Goal: Task Accomplishment & Management: Complete application form

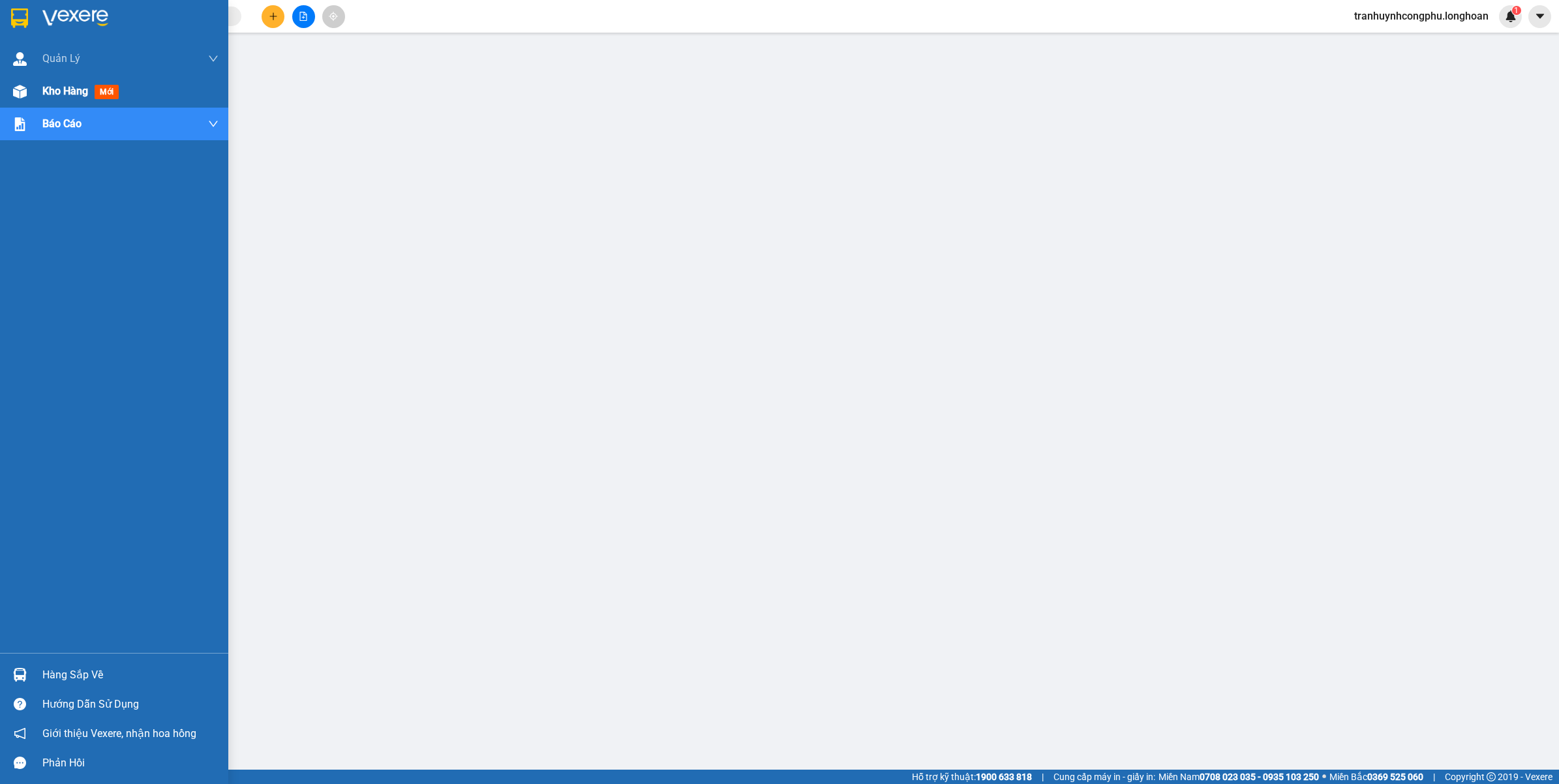
click at [40, 87] on div "Kho hàng mới" at bounding box center [114, 92] width 228 height 33
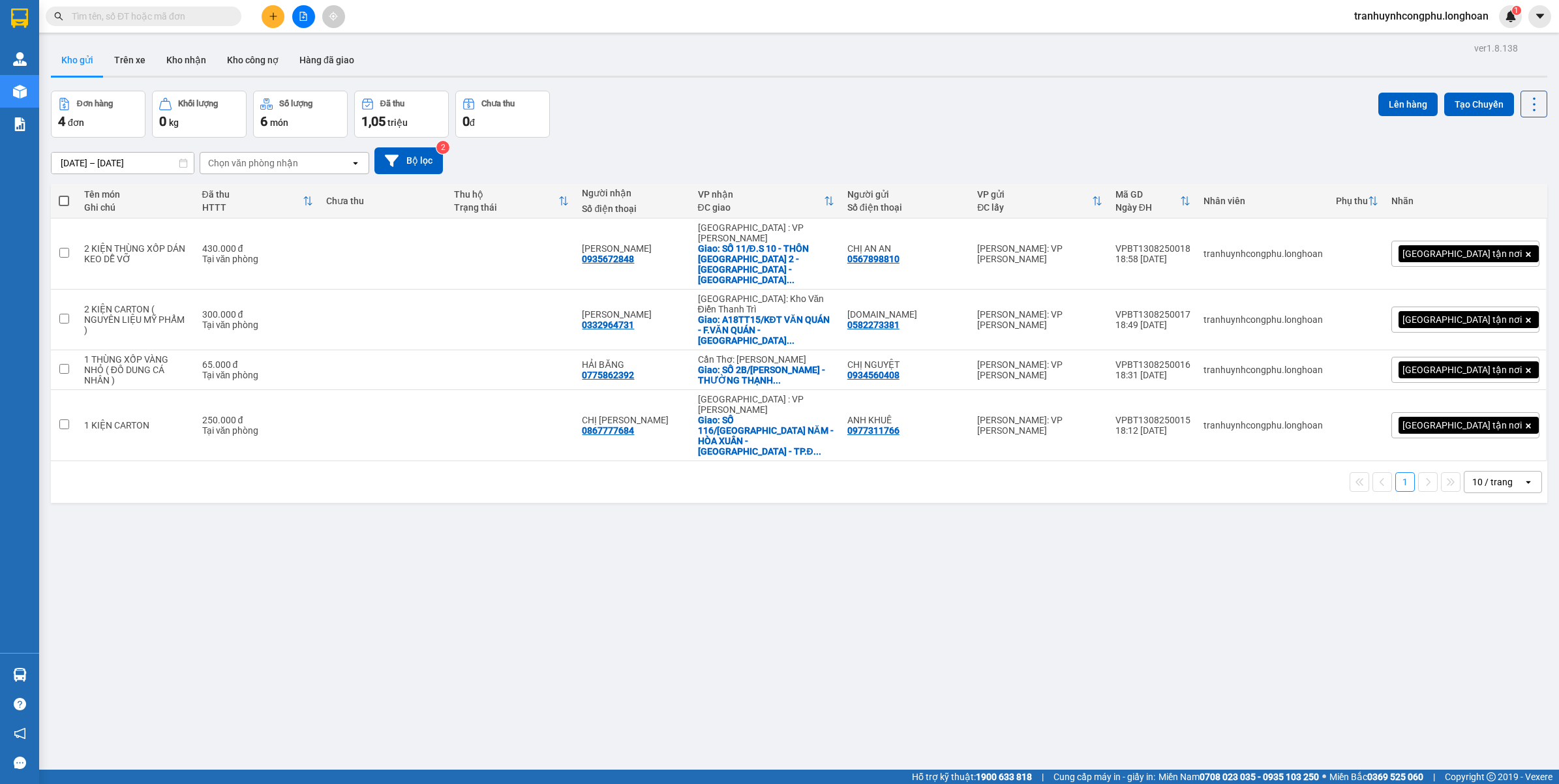
click at [157, 10] on input "text" at bounding box center [149, 16] width 154 height 15
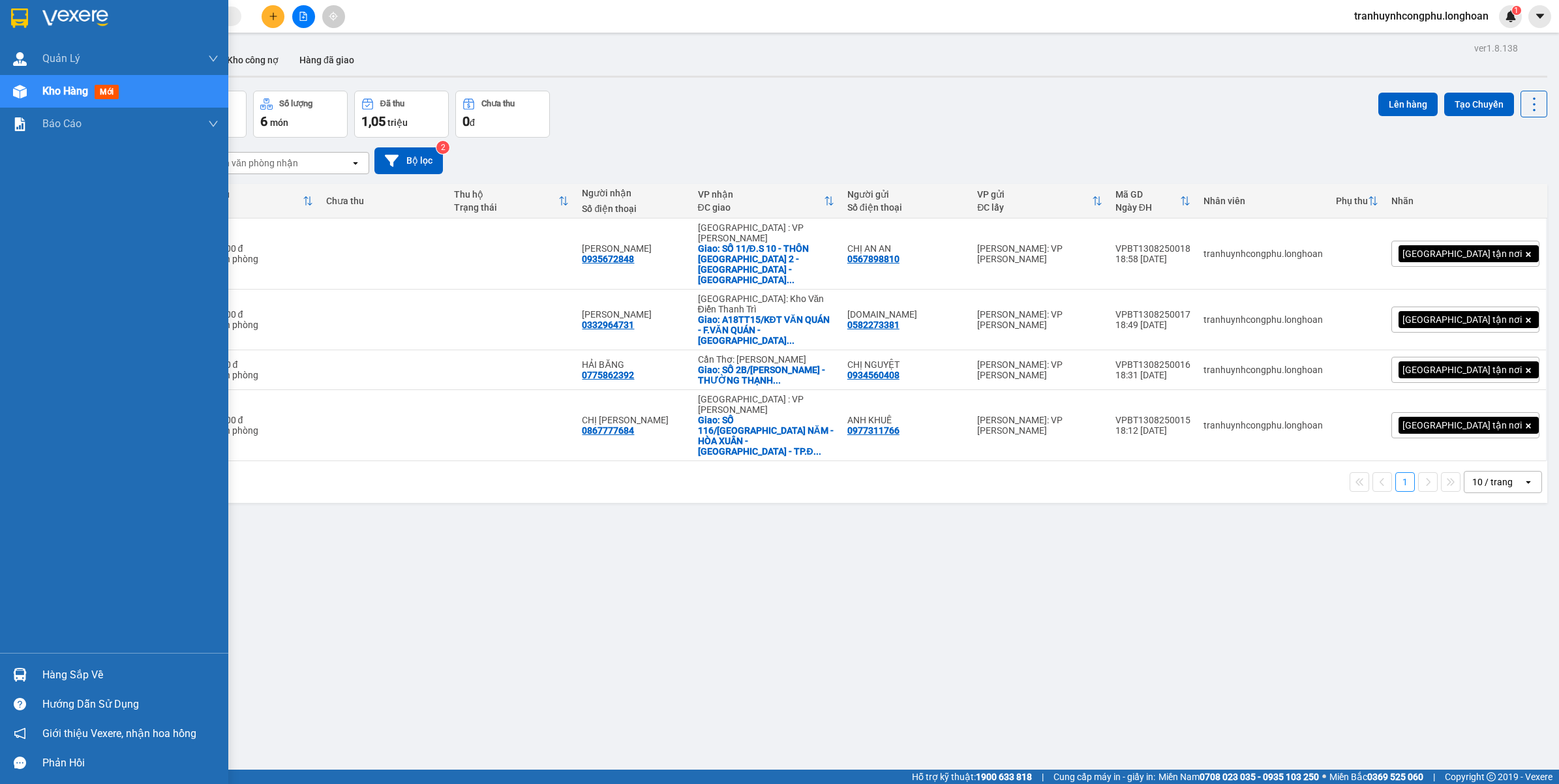
click at [67, 676] on div "Hàng sắp về" at bounding box center [130, 675] width 176 height 20
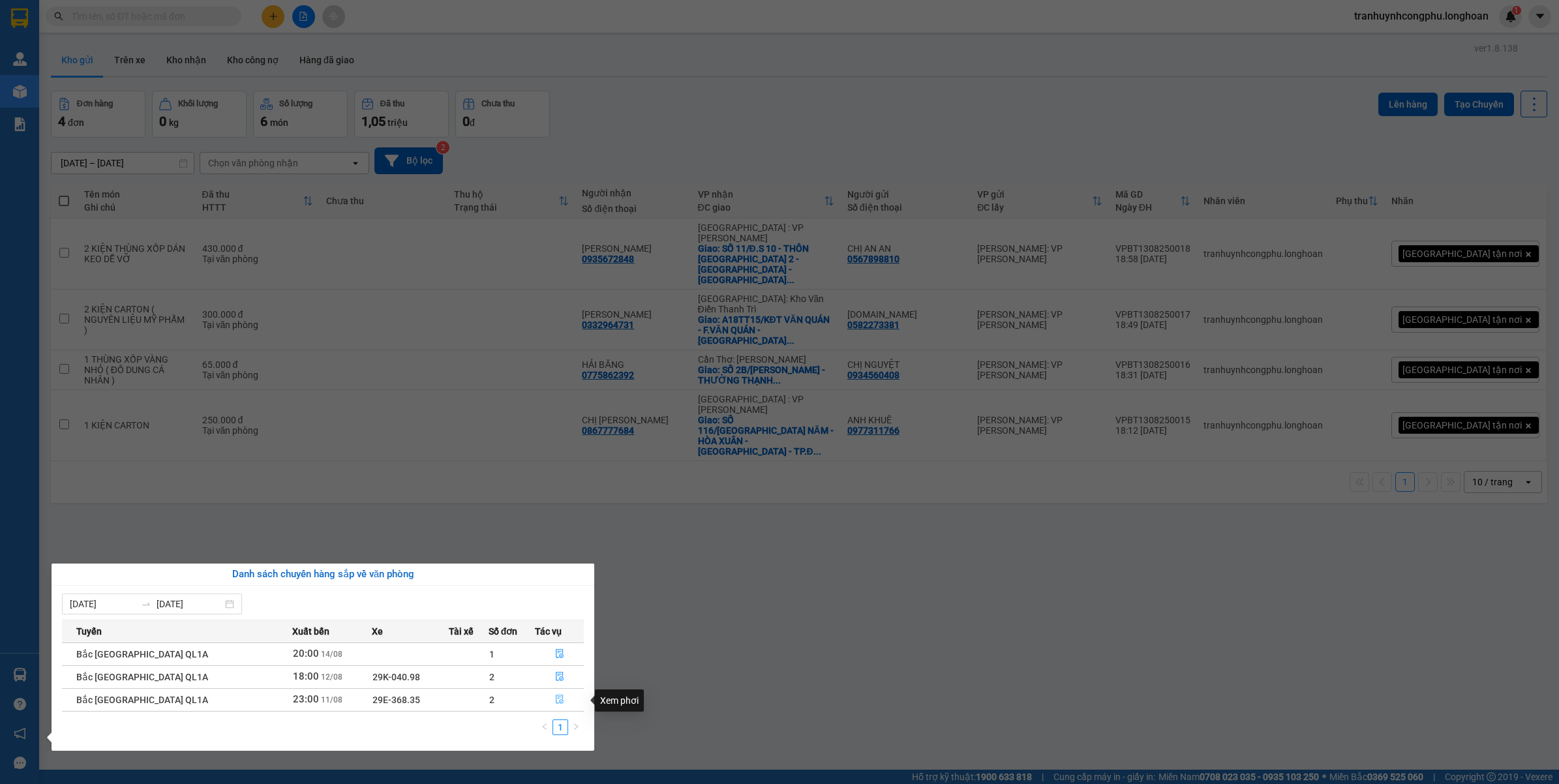
click at [555, 706] on button "button" at bounding box center [559, 699] width 48 height 21
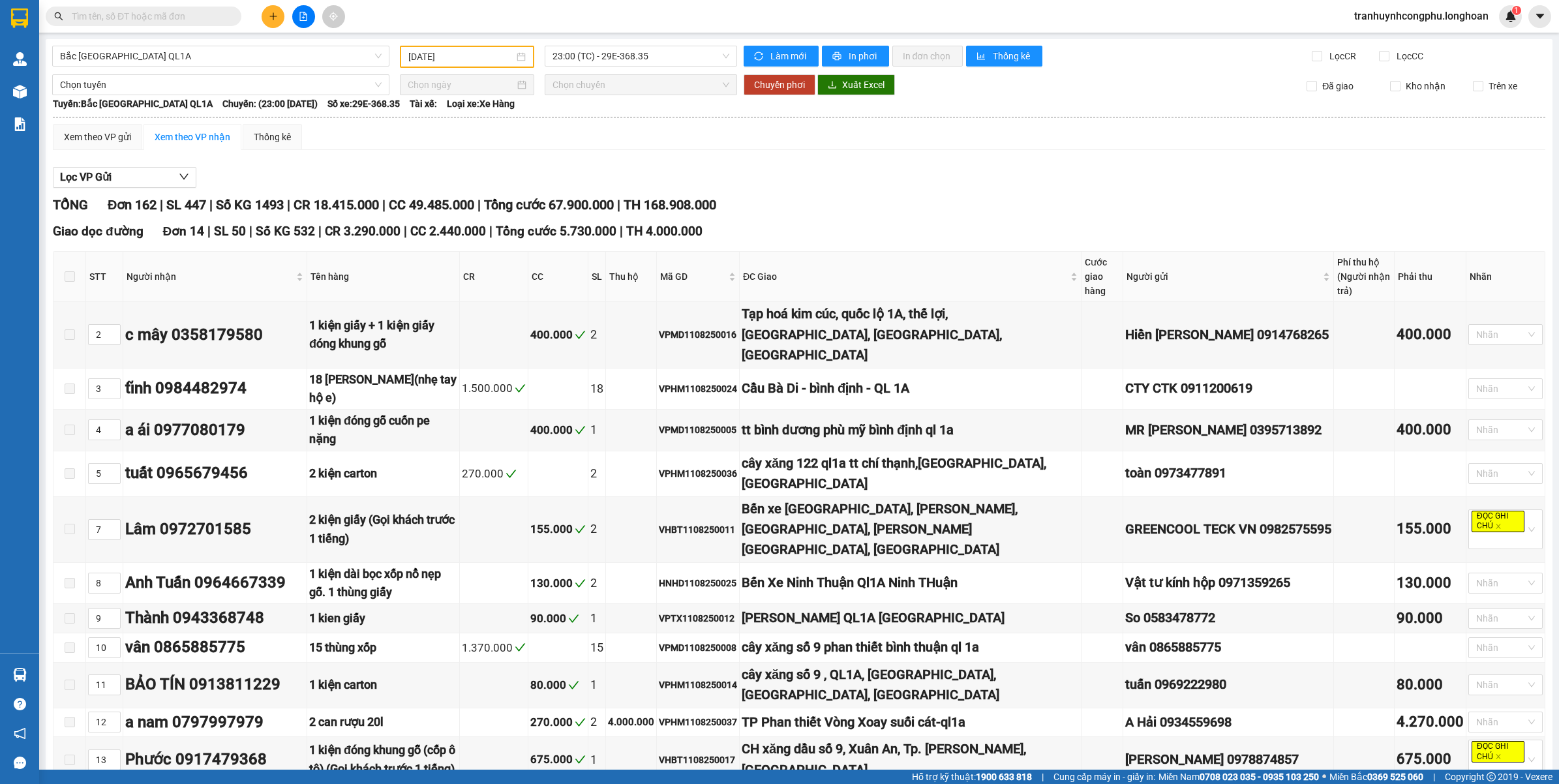
type input "[DATE]"
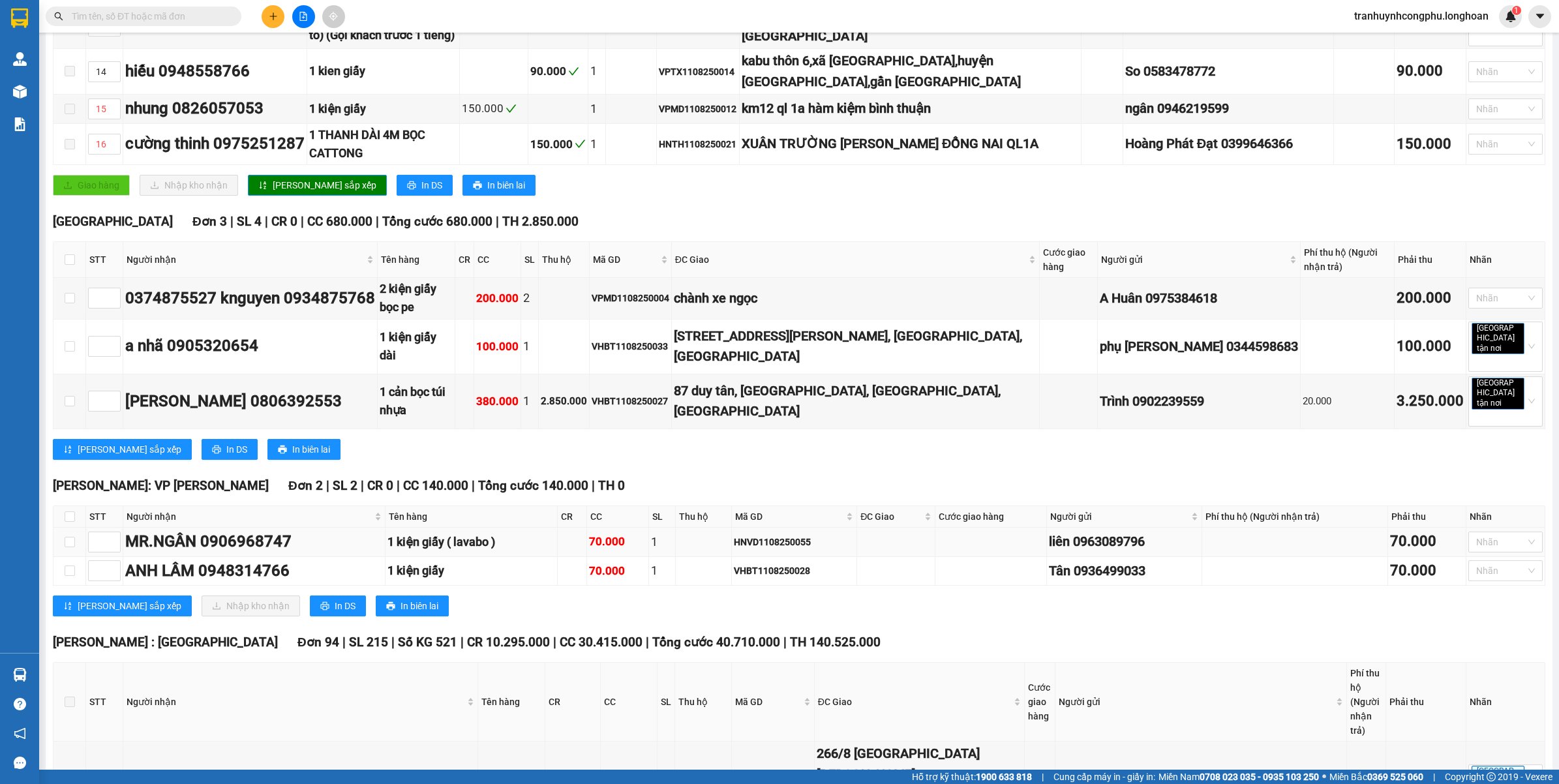
click at [75, 528] on td at bounding box center [70, 542] width 33 height 29
click at [70, 565] on input "checkbox" at bounding box center [70, 570] width 10 height 10
checkbox input "true"
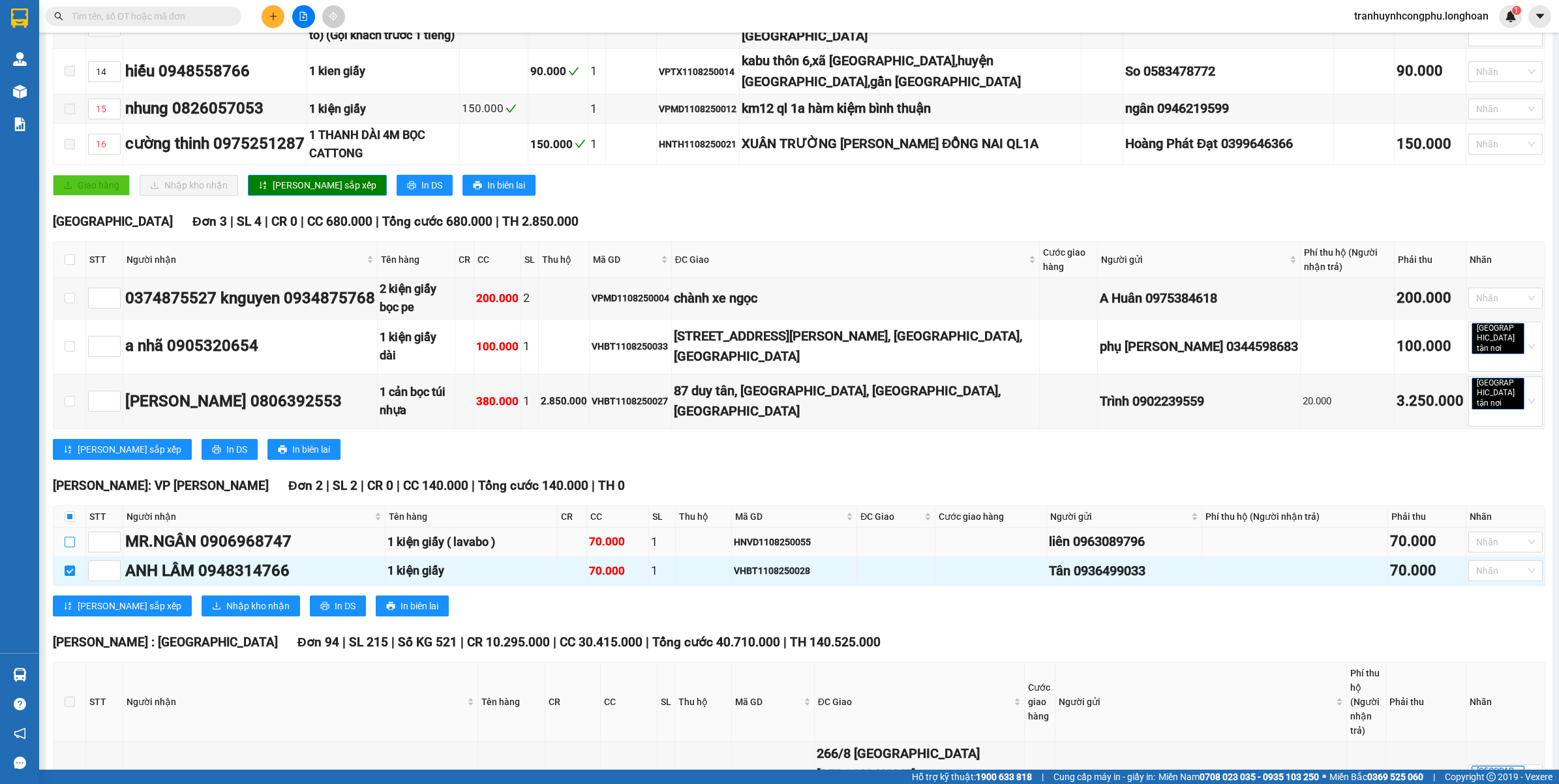
click at [70, 535] on label at bounding box center [70, 541] width 10 height 15
click at [70, 536] on input "checkbox" at bounding box center [70, 541] width 10 height 10
checkbox input "true"
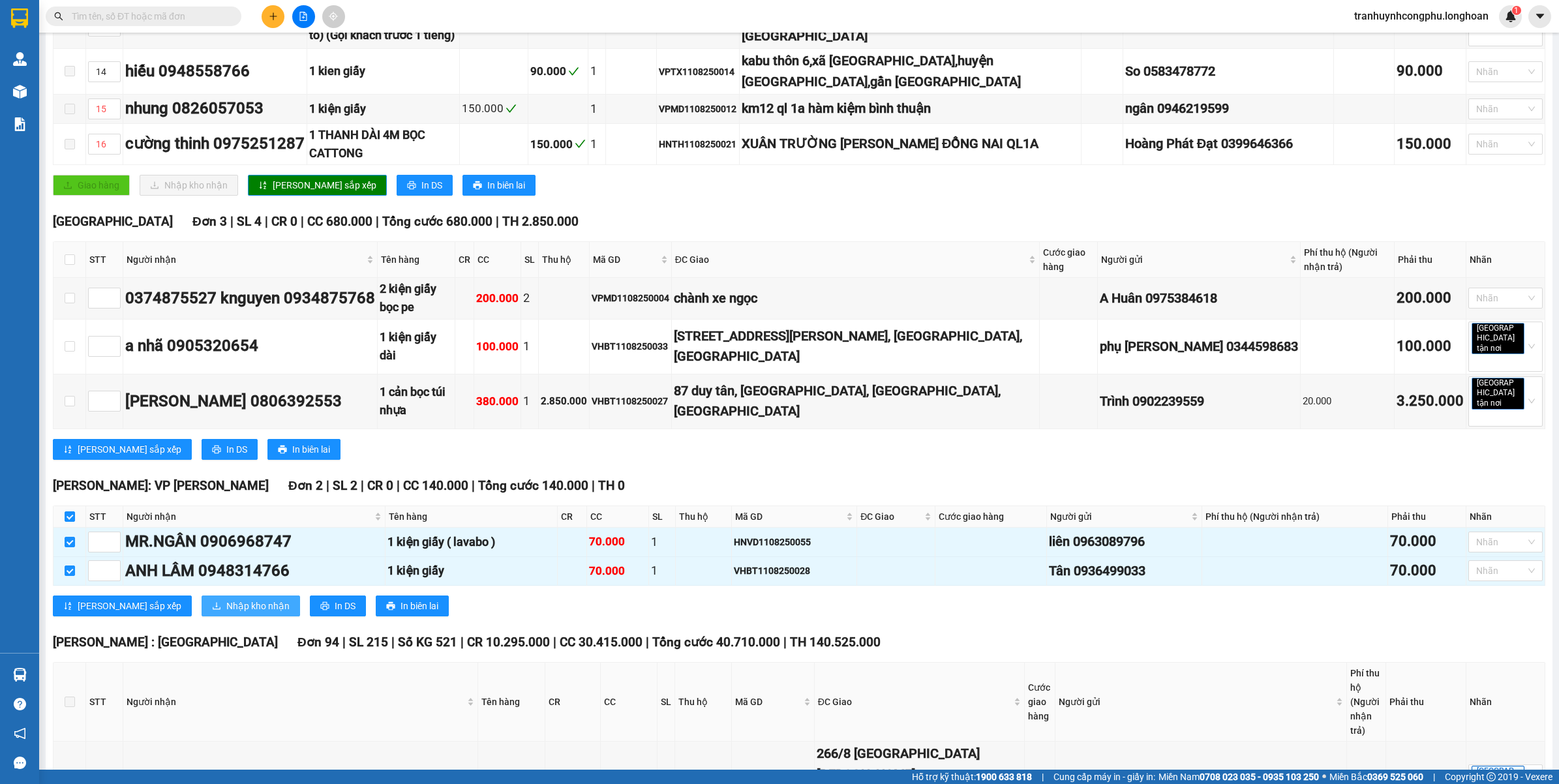
click at [226, 599] on span "Nhập kho nhận" at bounding box center [257, 606] width 63 height 15
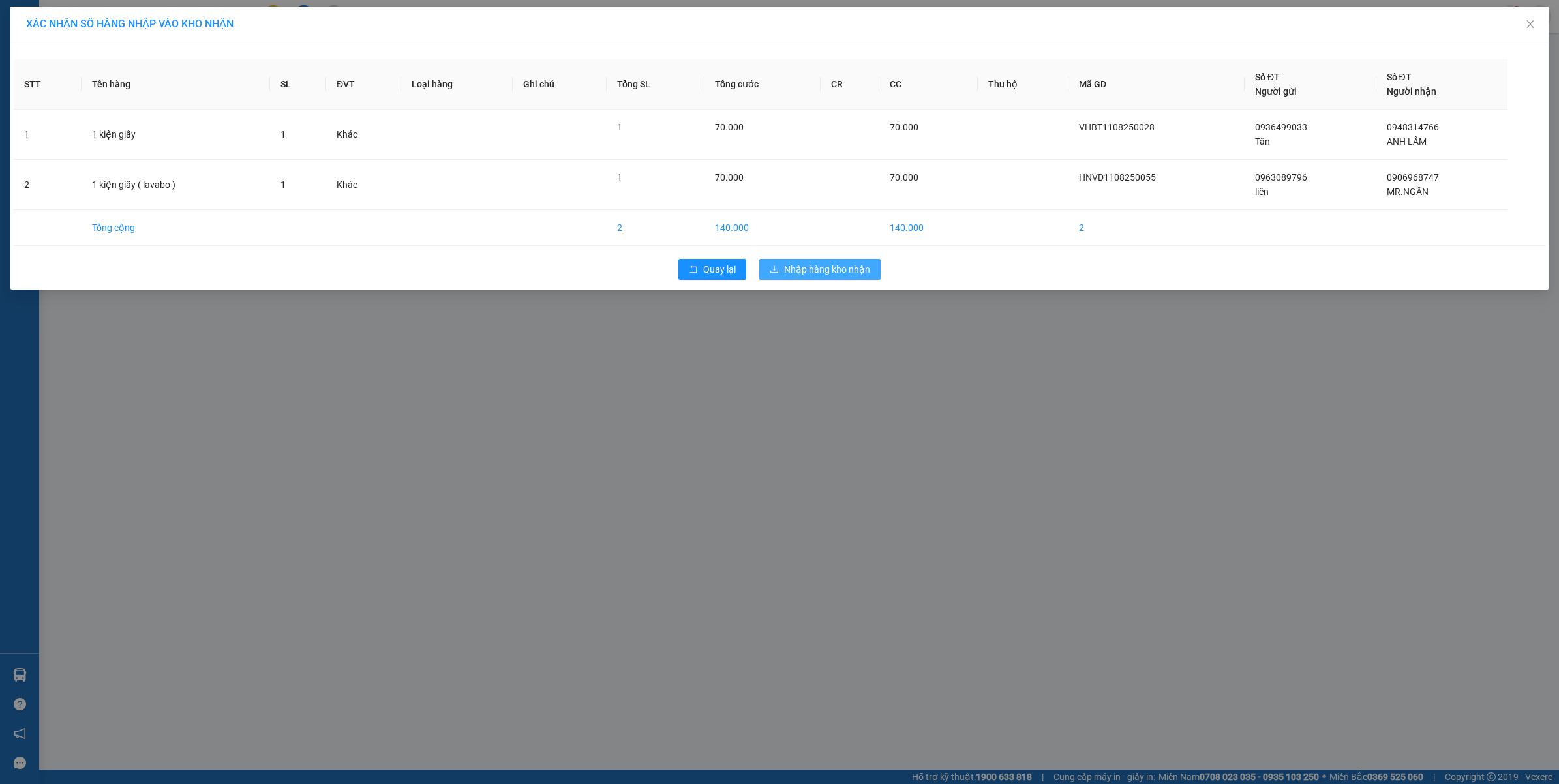
click at [804, 268] on span "Nhập hàng kho nhận" at bounding box center [827, 269] width 86 height 15
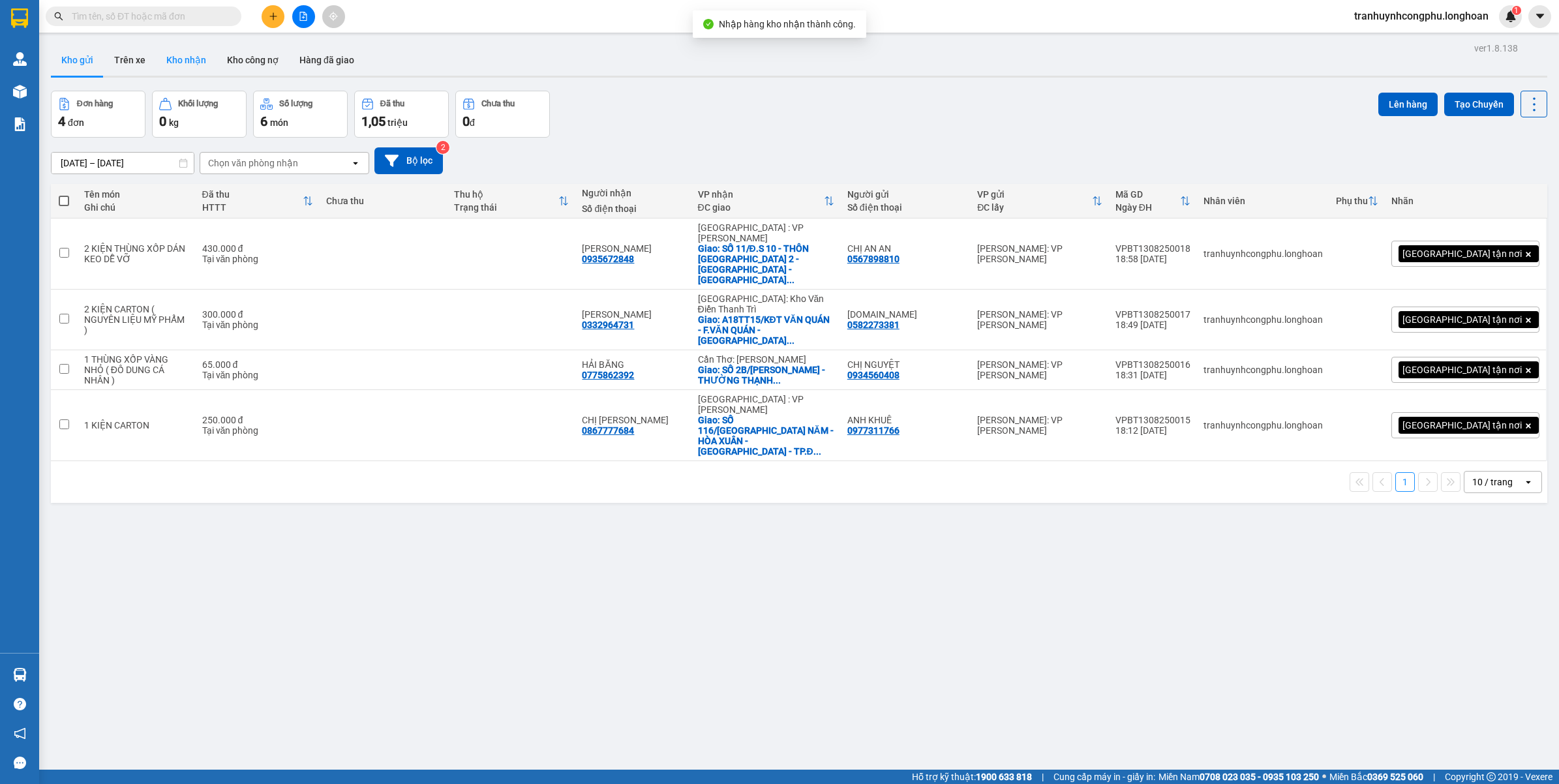
click at [167, 55] on button "Kho nhận" at bounding box center [186, 60] width 61 height 31
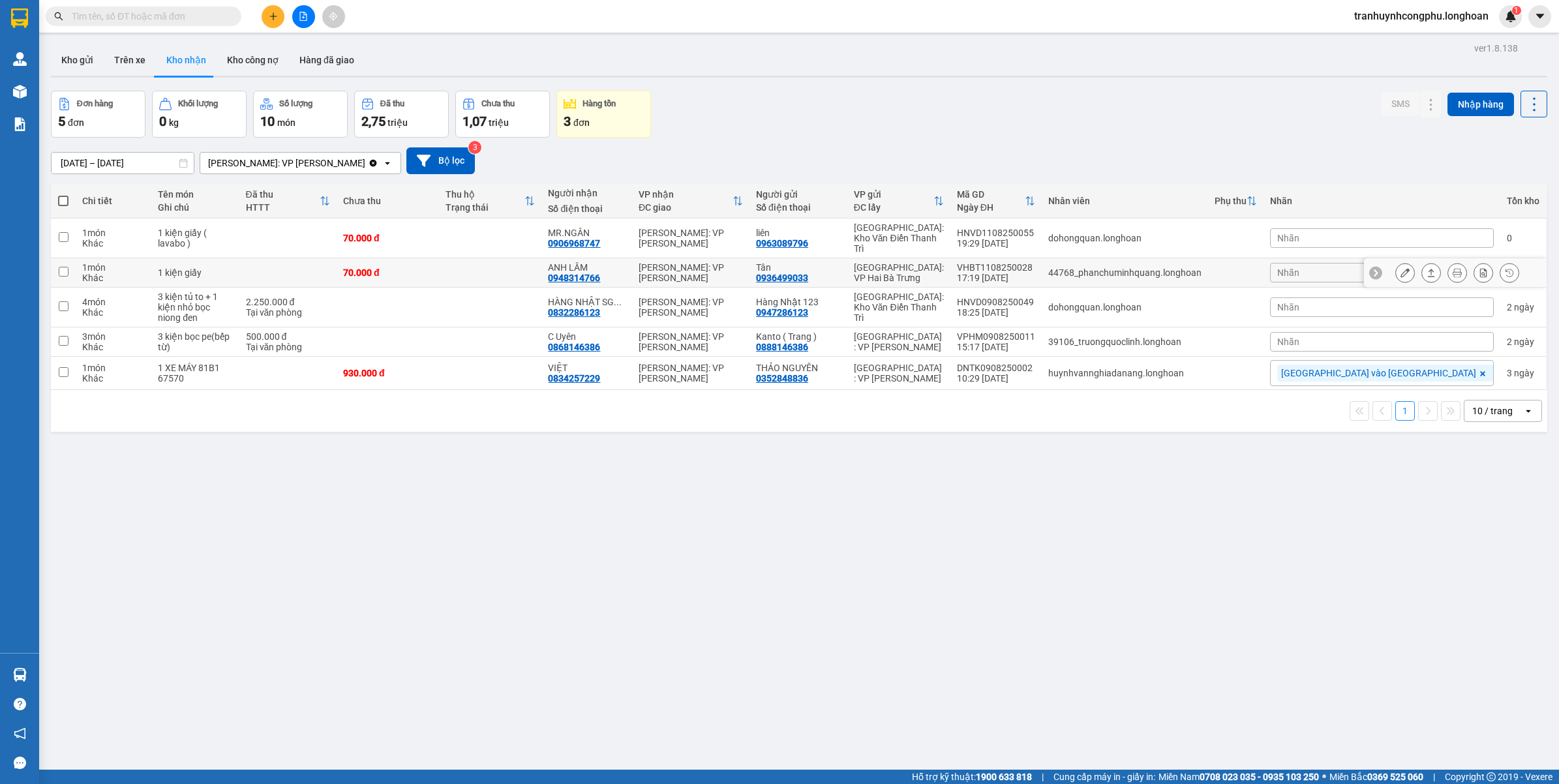
click at [1395, 262] on button at bounding box center [1404, 273] width 18 height 23
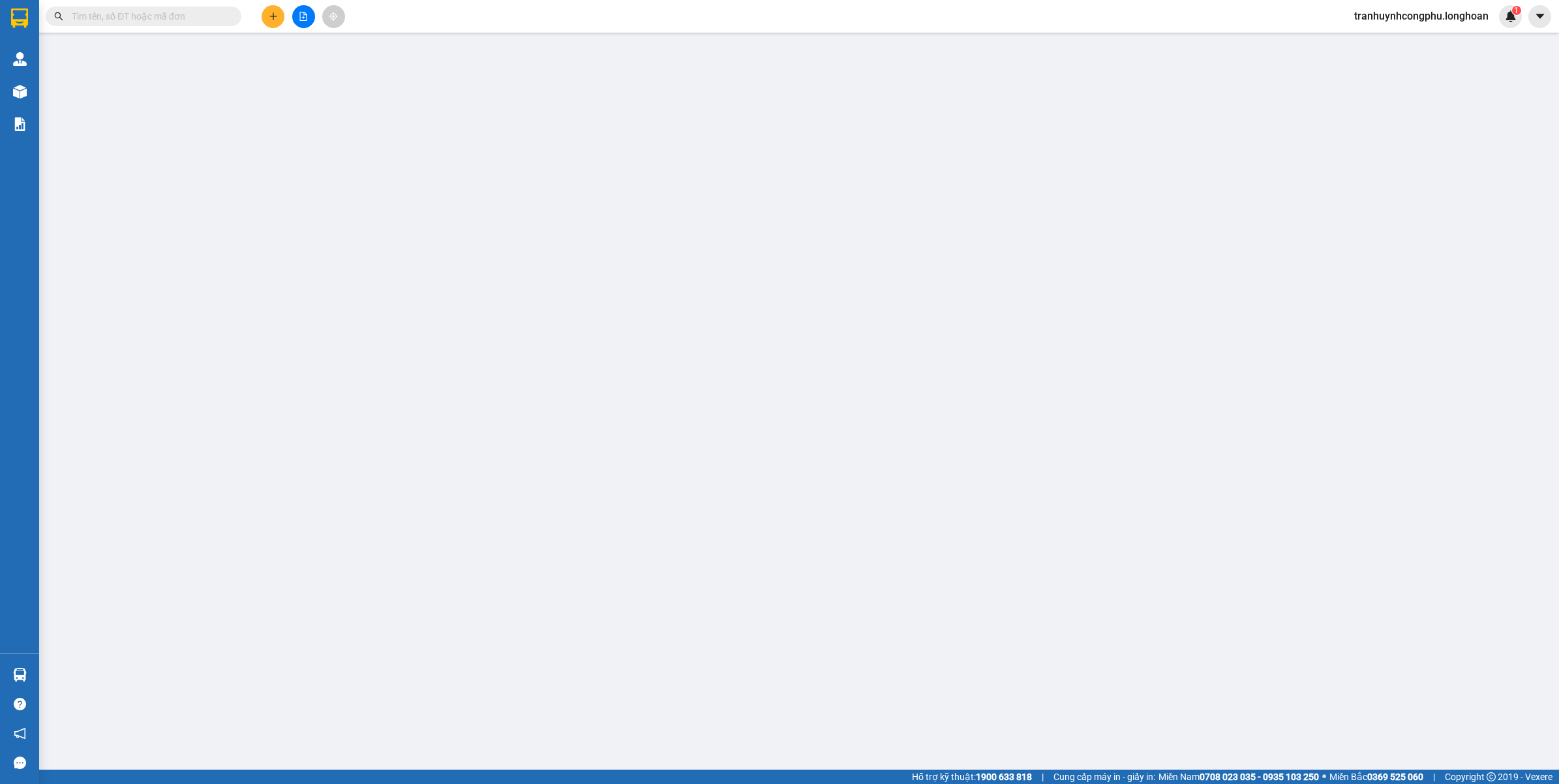
type input "0936499033"
type input "Tân"
type input "0948314766"
type input "ANH LÂM"
type input "70.000"
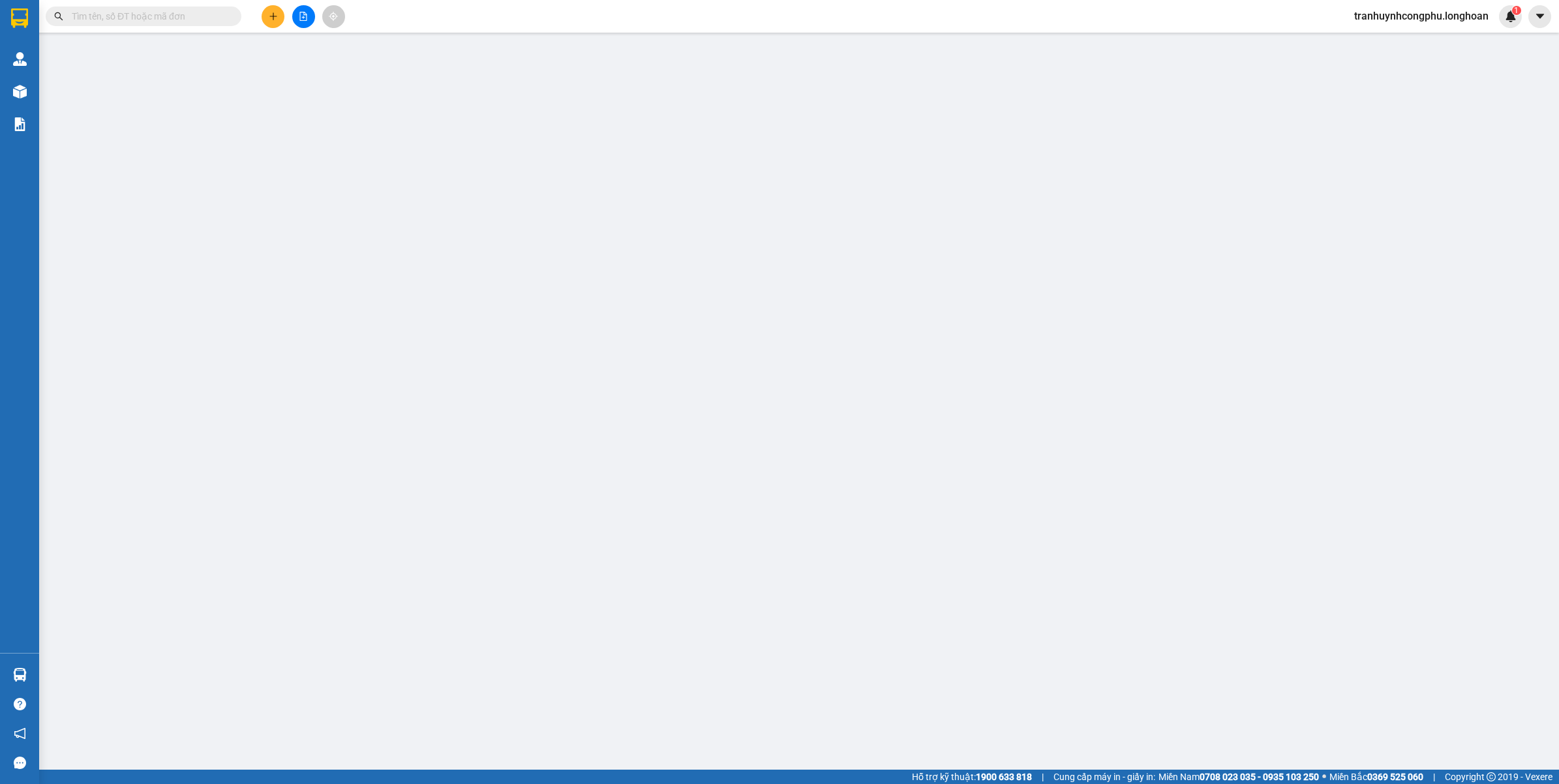
type input "70.000"
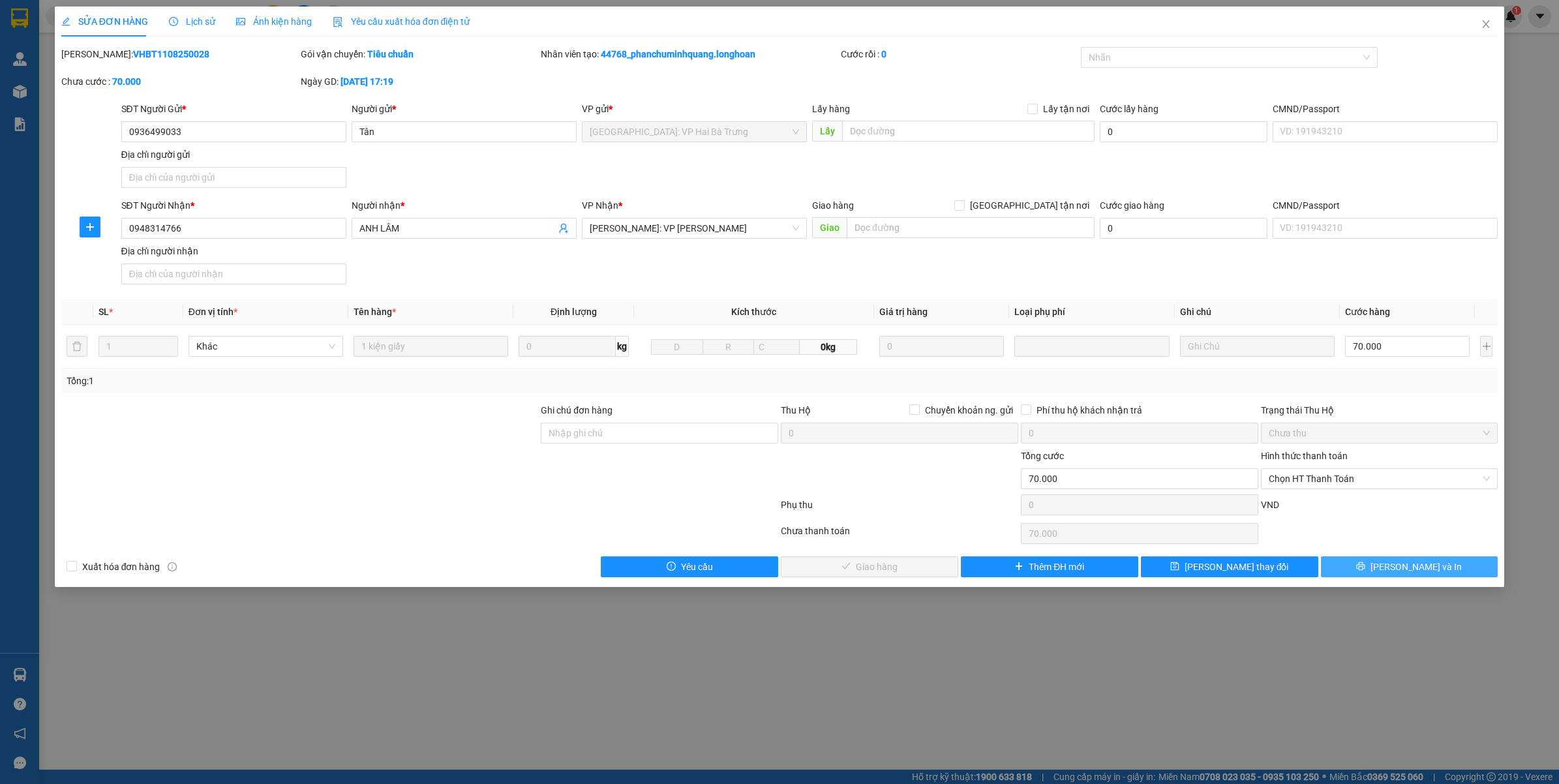
click at [1355, 561] on button "[PERSON_NAME] và In" at bounding box center [1409, 567] width 178 height 21
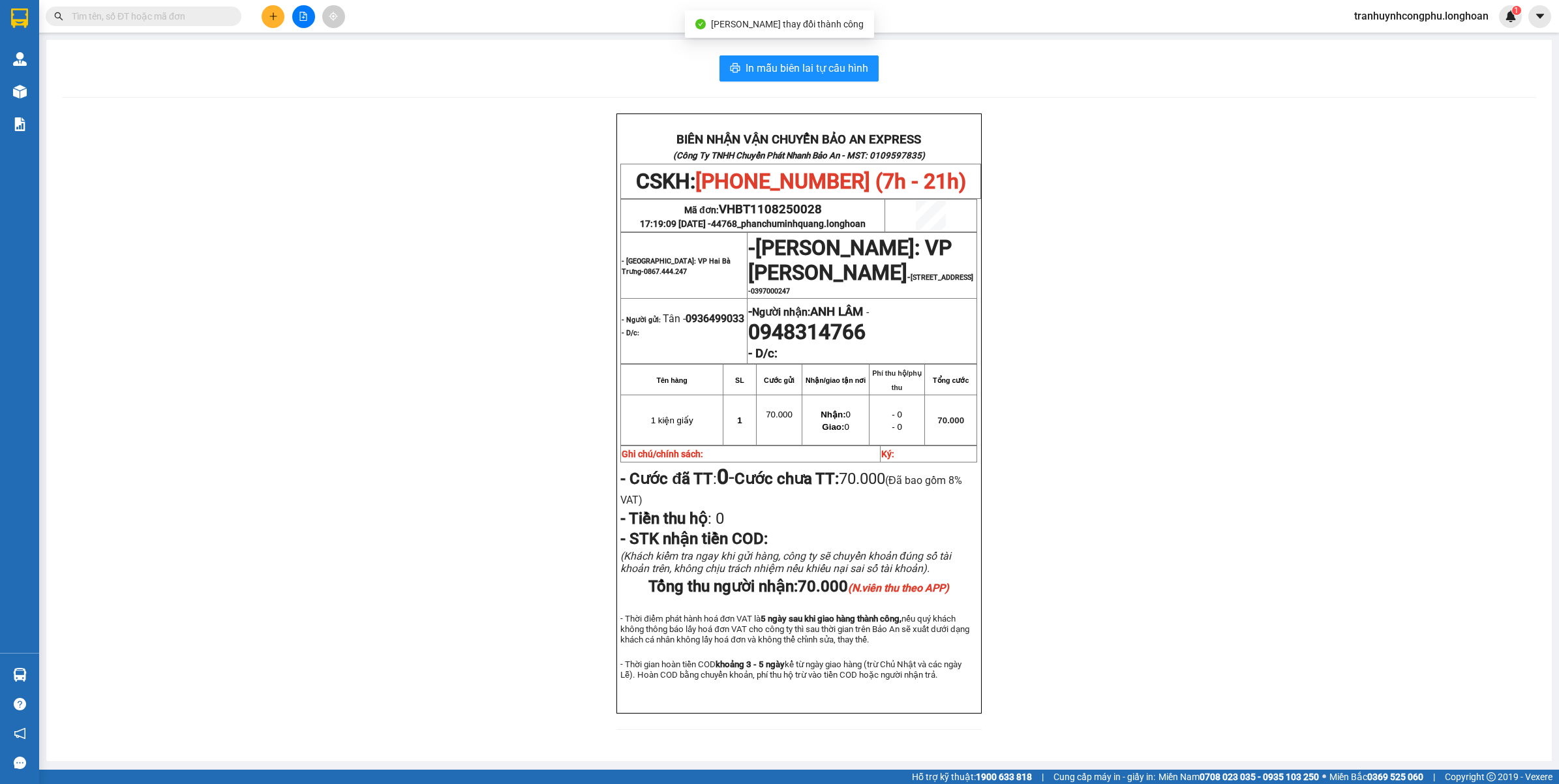
click at [774, 344] on span "0948314766" at bounding box center [806, 332] width 117 height 25
click at [773, 344] on span "0948314766" at bounding box center [806, 332] width 117 height 25
copy span "0948314766"
click at [1201, 468] on div "BIÊN NHẬN VẬN CHUYỂN BẢO AN EXPRESS (Công Ty TNHH Chuyển Phát Nhanh Bảo An - MS…" at bounding box center [798, 429] width 1474 height 632
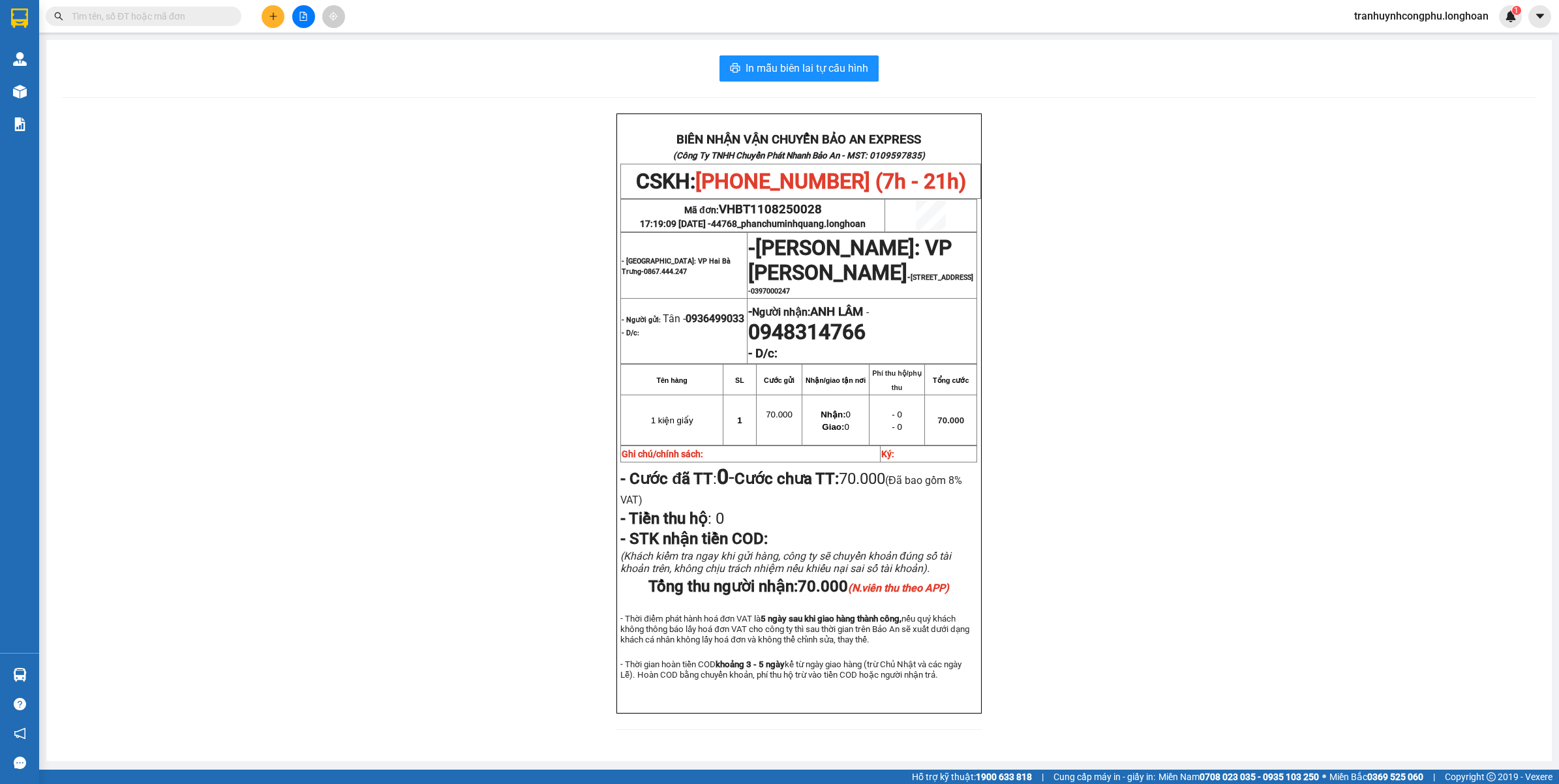
scroll to position [56, 0]
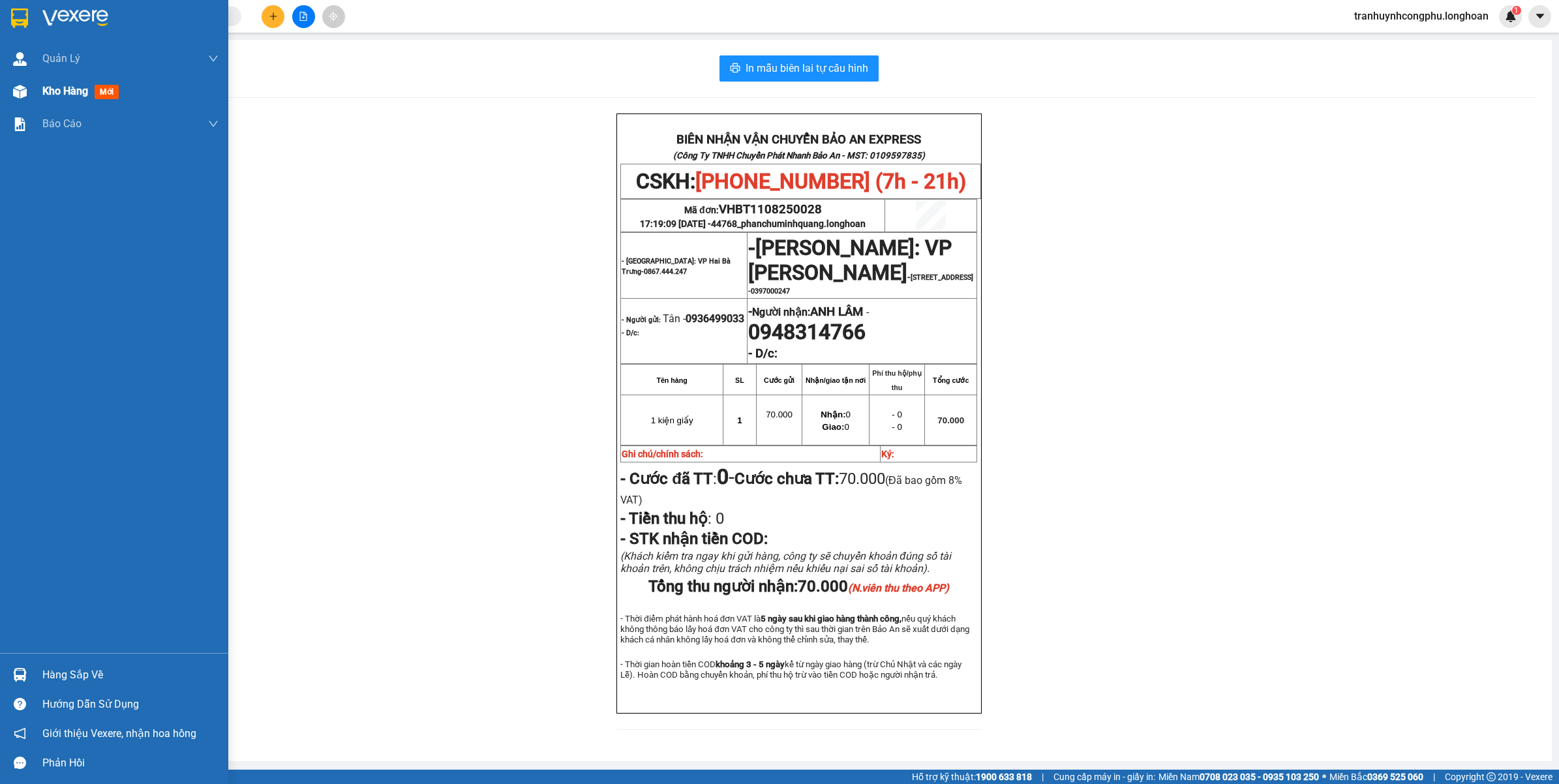
click at [74, 94] on span "Kho hàng" at bounding box center [65, 91] width 46 height 12
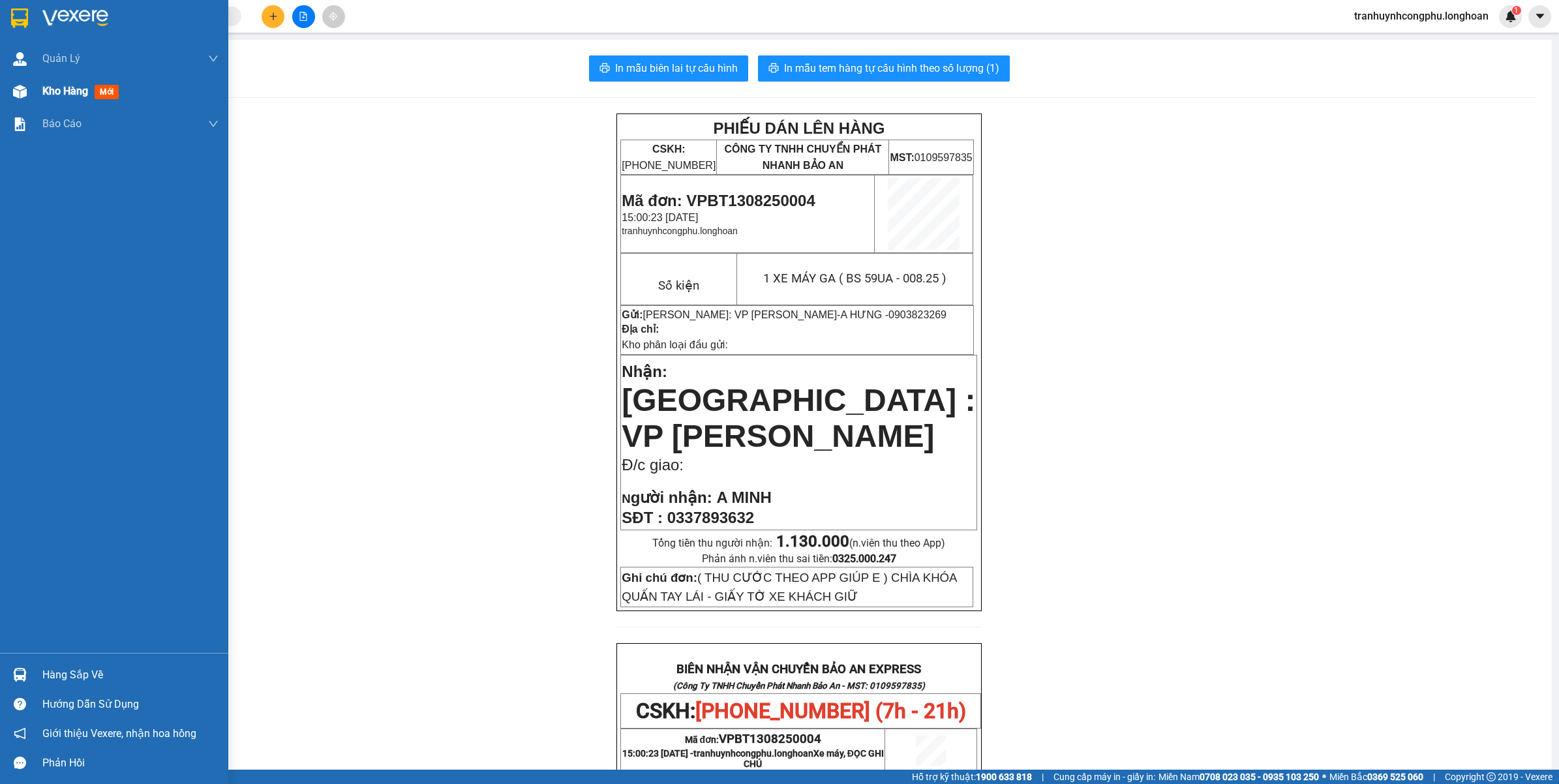
drag, startPoint x: 73, startPoint y: 92, endPoint x: 105, endPoint y: 94, distance: 32.1
click at [73, 92] on span "Kho hàng" at bounding box center [65, 91] width 46 height 12
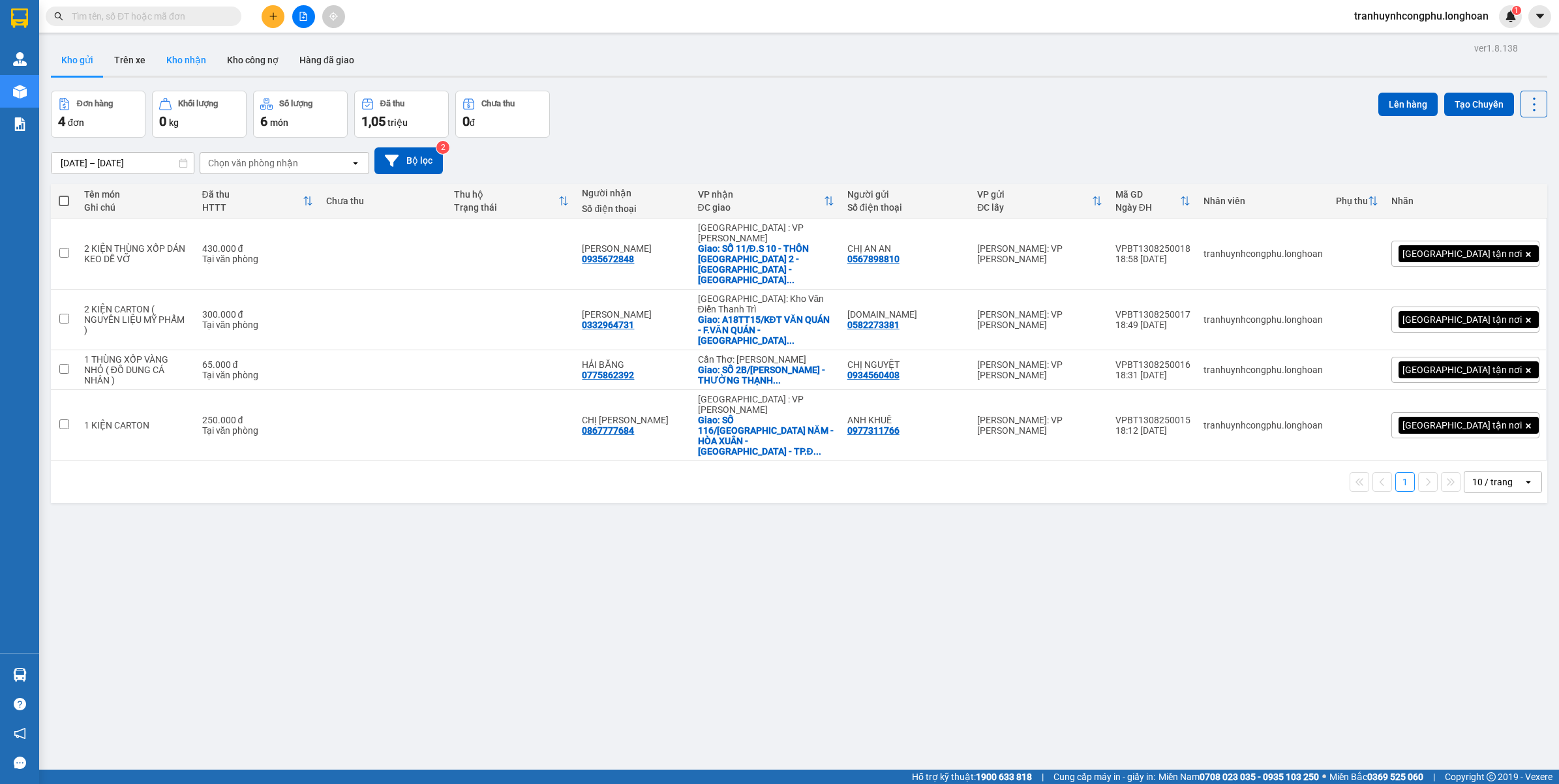
click at [187, 56] on button "Kho nhận" at bounding box center [186, 60] width 61 height 31
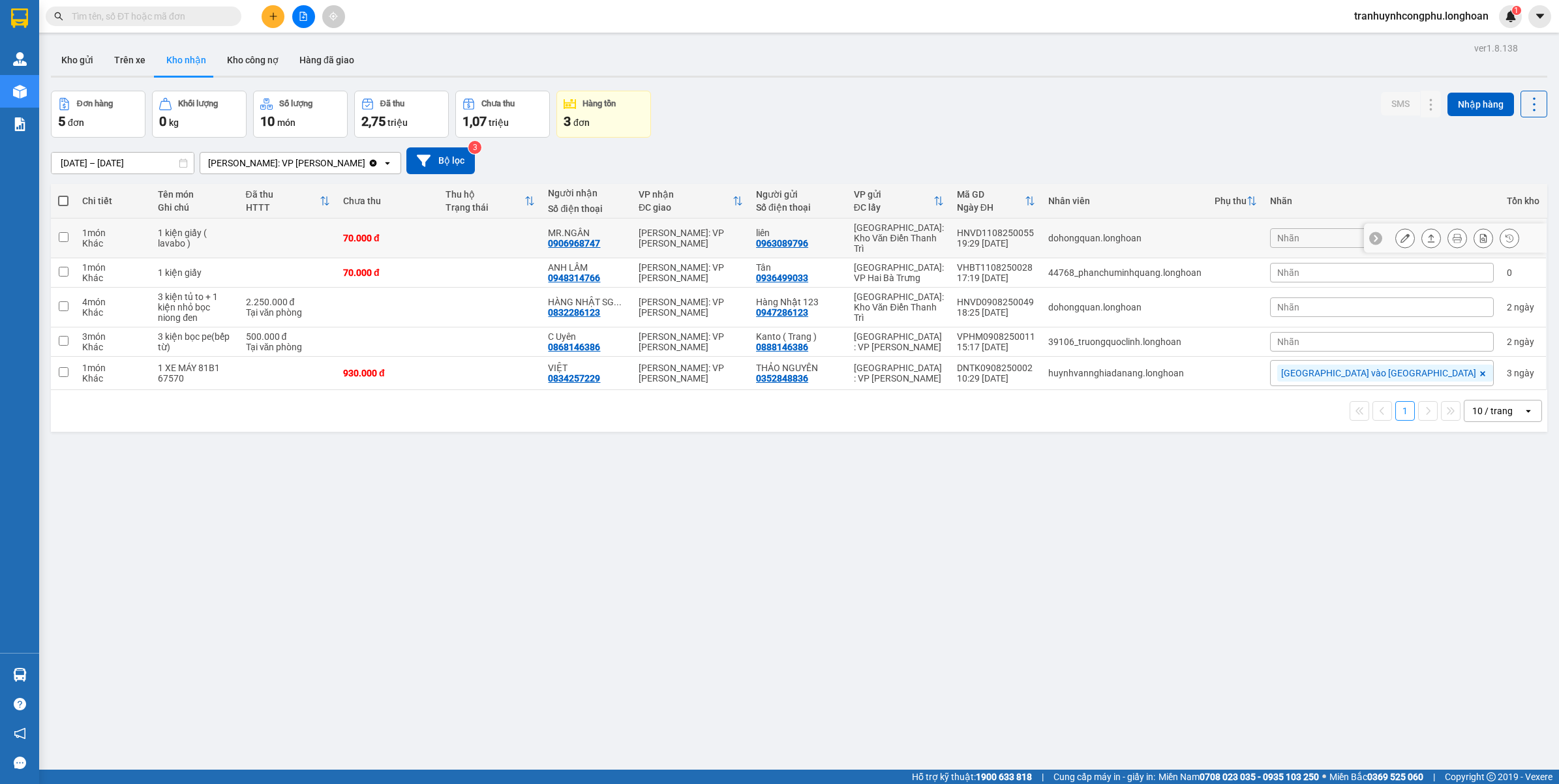
click at [1400, 233] on icon at bounding box center [1405, 237] width 10 height 10
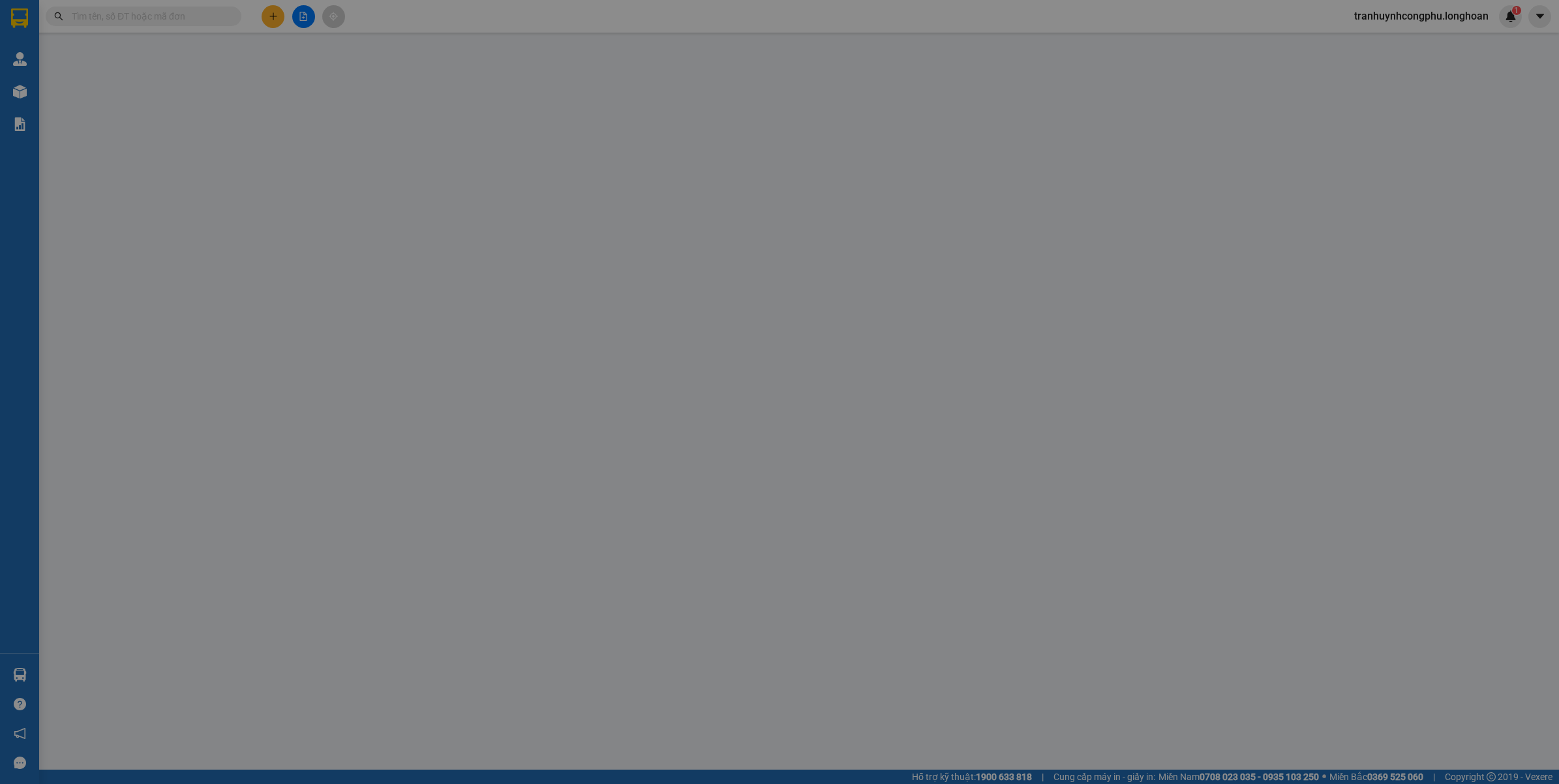
type input "0963089796"
type input "liên"
type input "0906968747"
type input "MR.NGÂN"
type input "70.000"
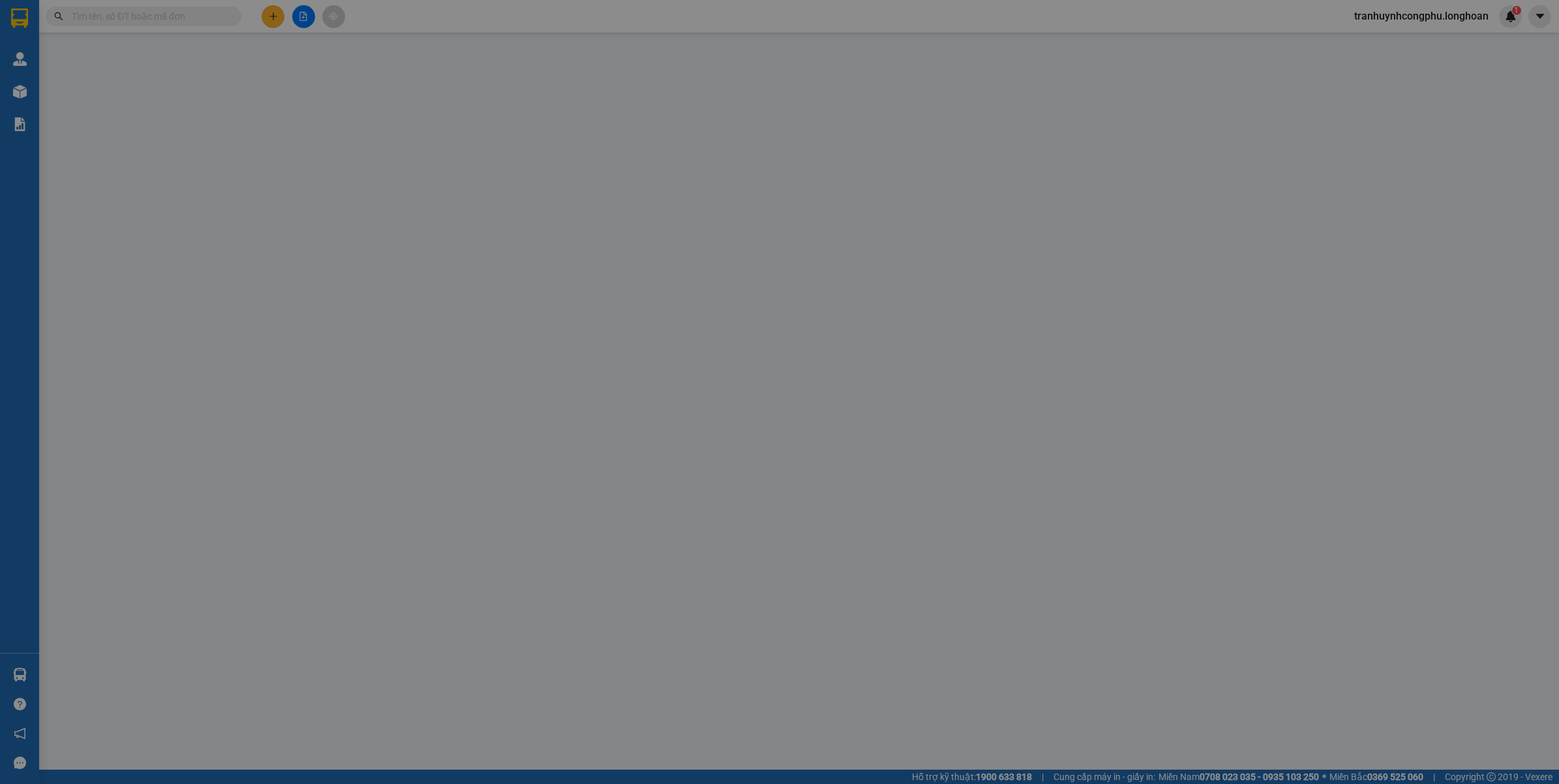
type input "70.000"
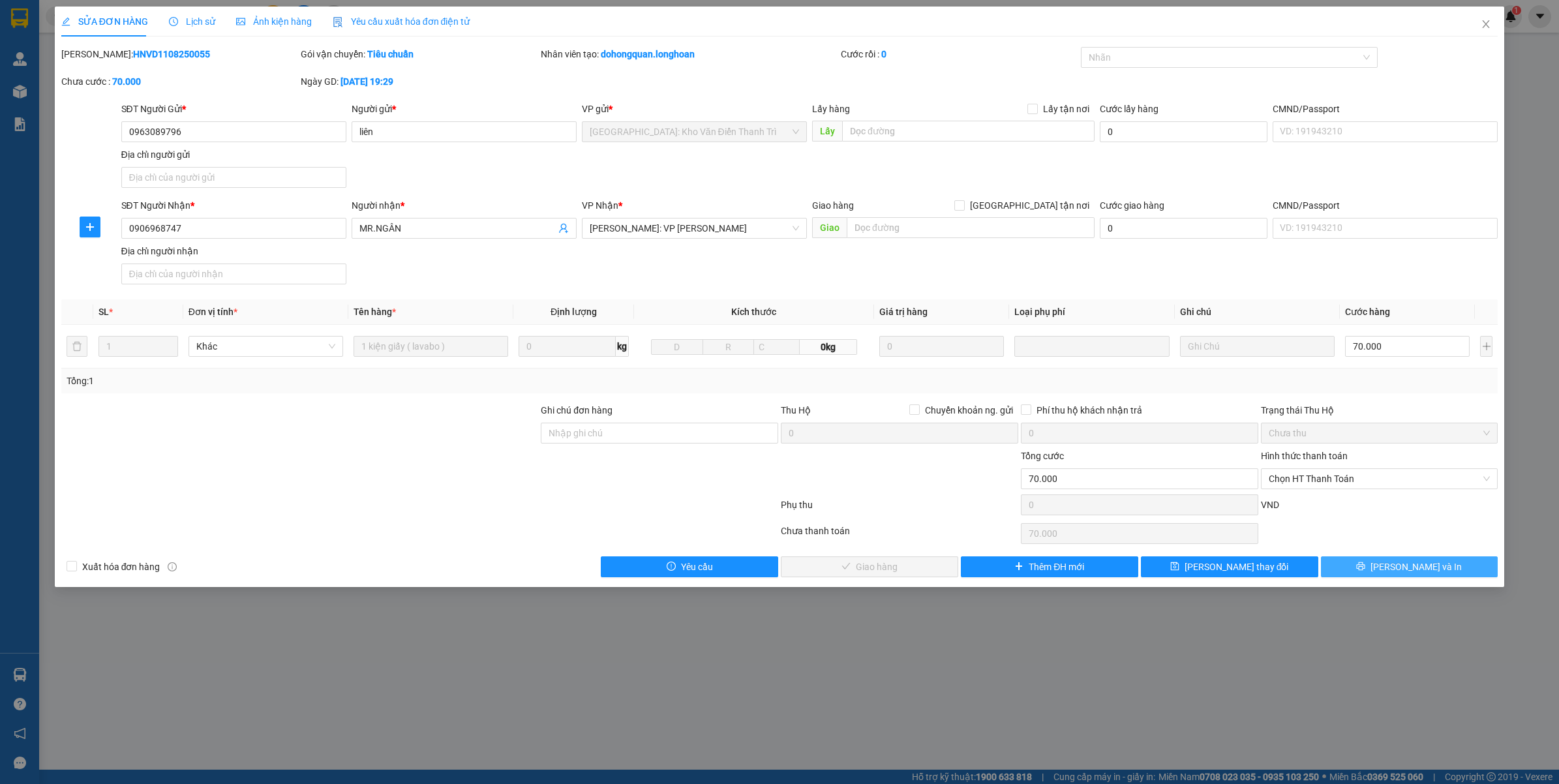
click at [1400, 576] on button "[PERSON_NAME] và In" at bounding box center [1409, 567] width 178 height 21
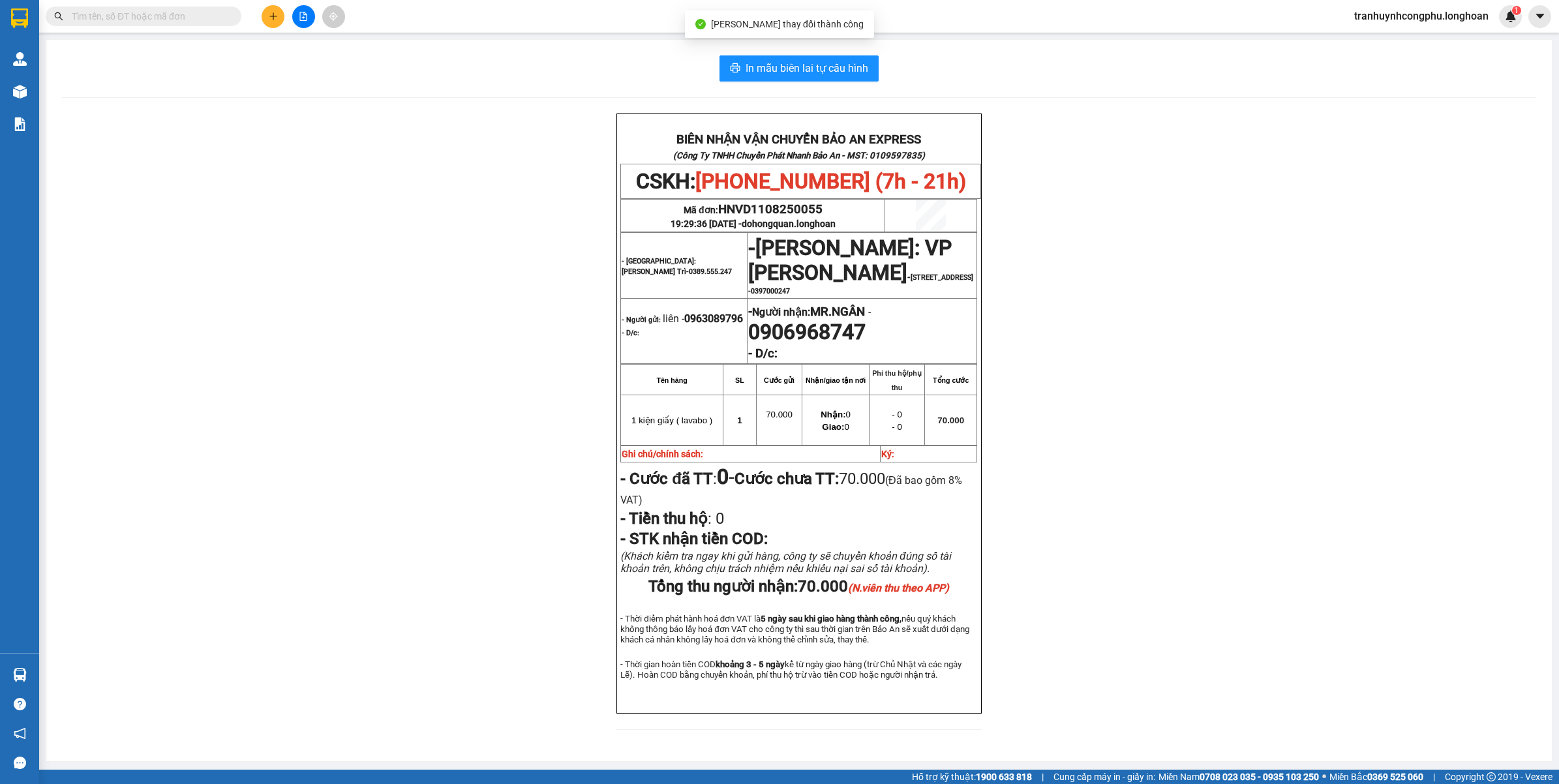
click at [825, 344] on span "0906968747" at bounding box center [806, 332] width 117 height 25
click at [823, 344] on span "0906968747" at bounding box center [806, 332] width 117 height 25
copy span "0906968747"
click at [468, 328] on div "BIÊN NHẬN VẬN CHUYỂN BẢO AN EXPRESS (Công Ty TNHH Chuyển Phát Nhanh Bảo An - MS…" at bounding box center [798, 429] width 1474 height 632
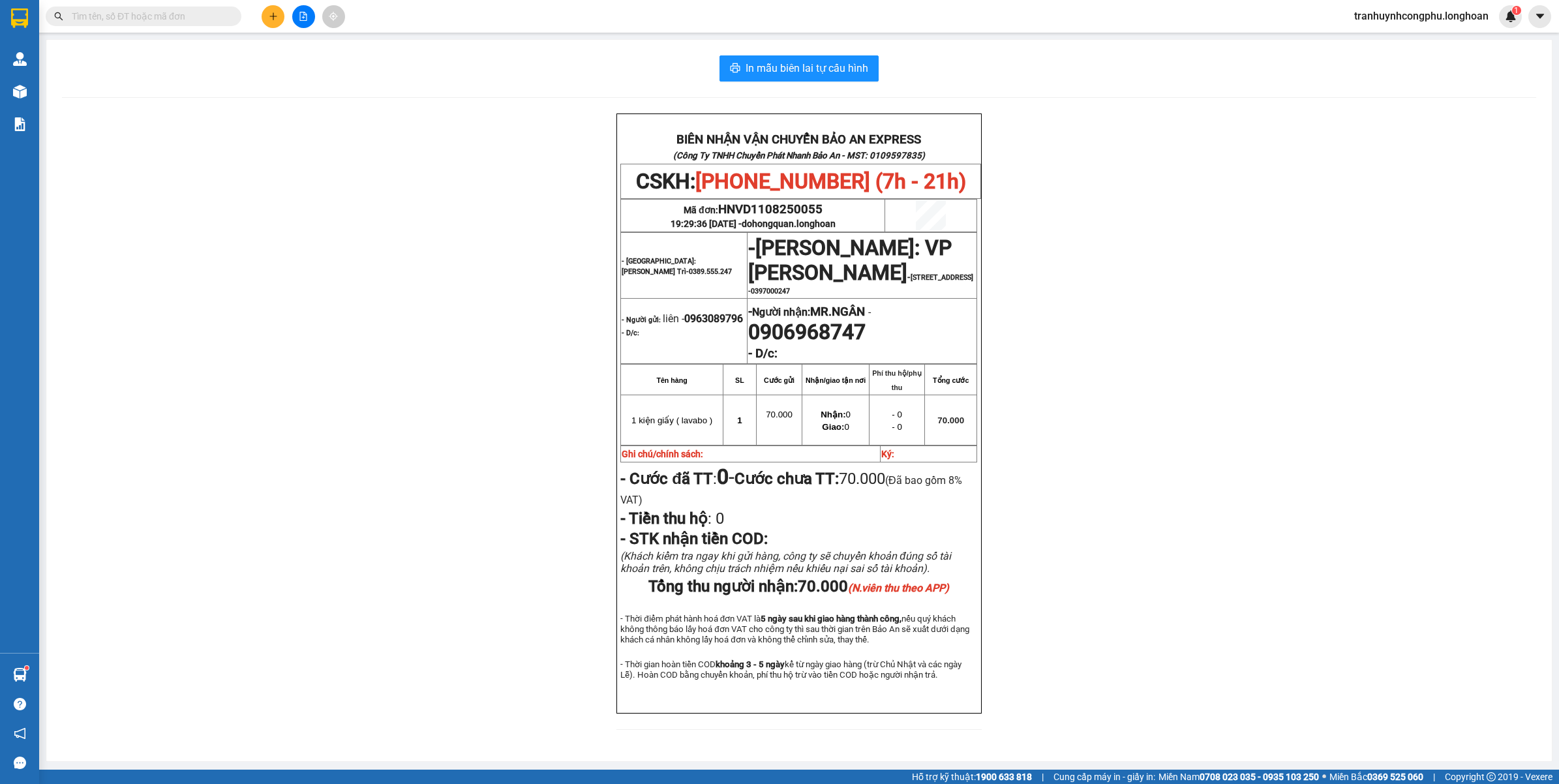
scroll to position [49, 0]
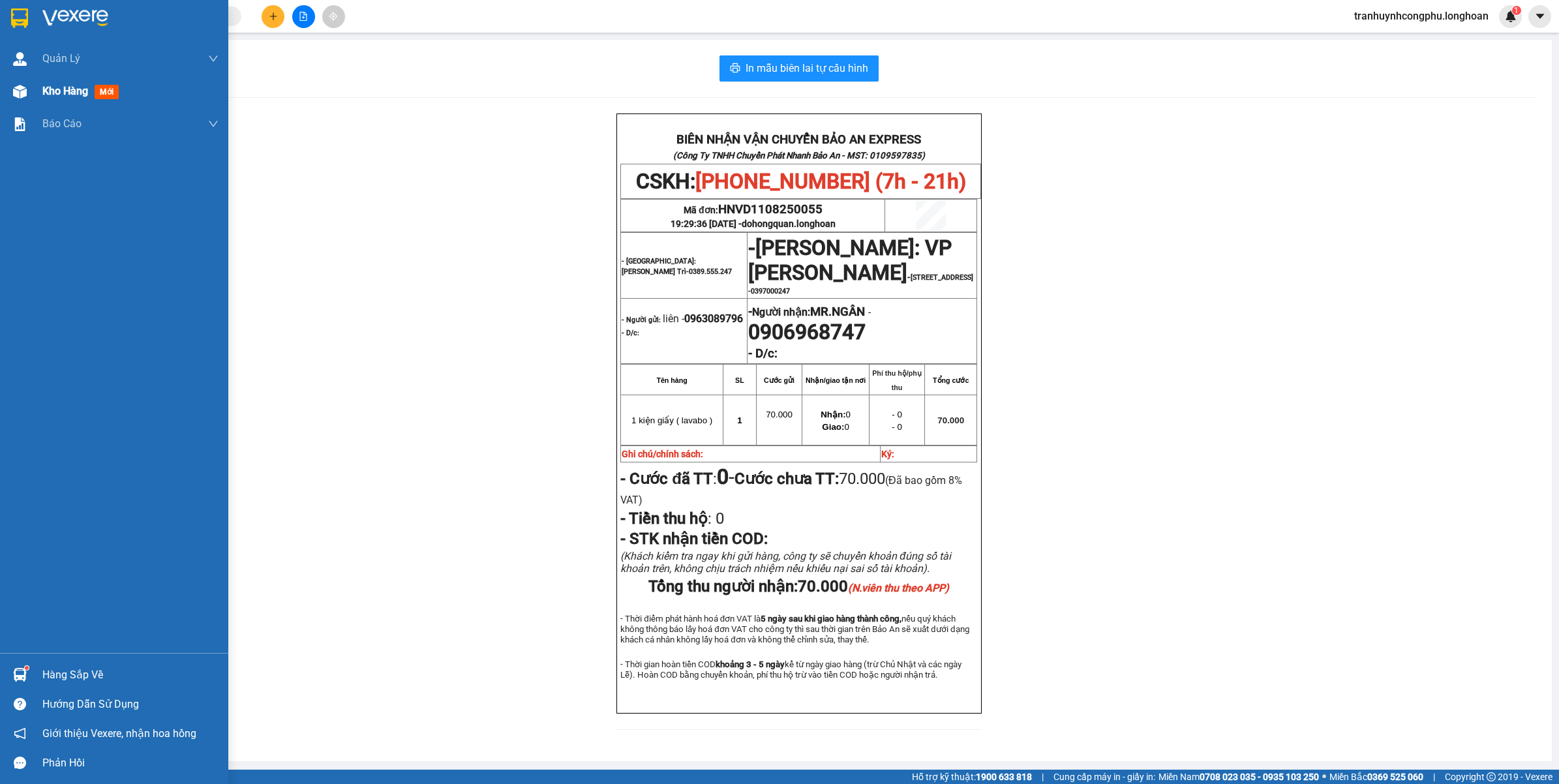
click at [46, 100] on div "Kho hàng mới" at bounding box center [130, 92] width 176 height 33
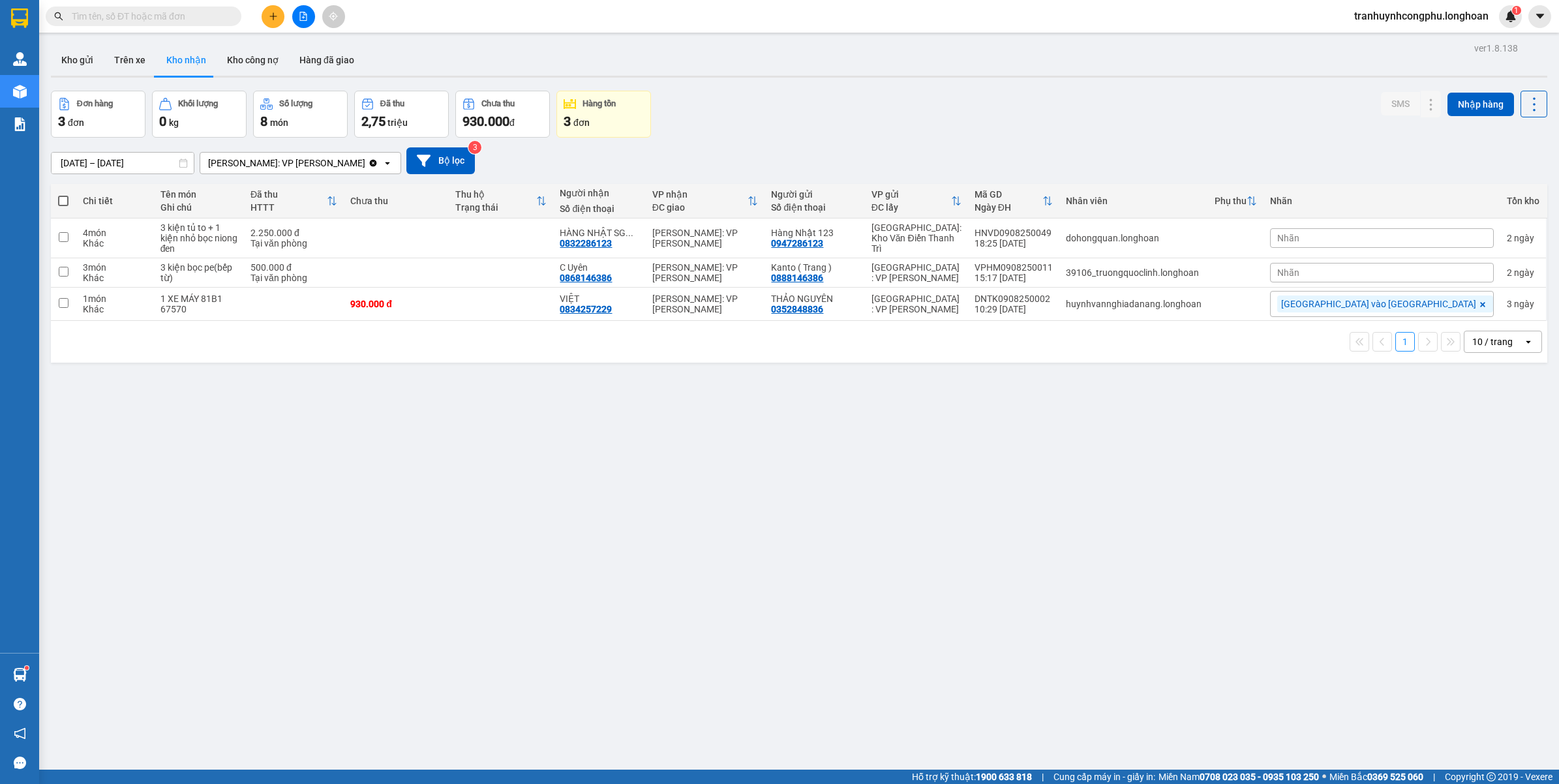
click at [1149, 529] on div "ver 1.8.138 Kho gửi Trên xe Kho nhận Kho công nợ Hàng đã giao Đơn hàng 3 đơn Kh…" at bounding box center [799, 431] width 1506 height 784
click at [274, 23] on button at bounding box center [273, 16] width 23 height 23
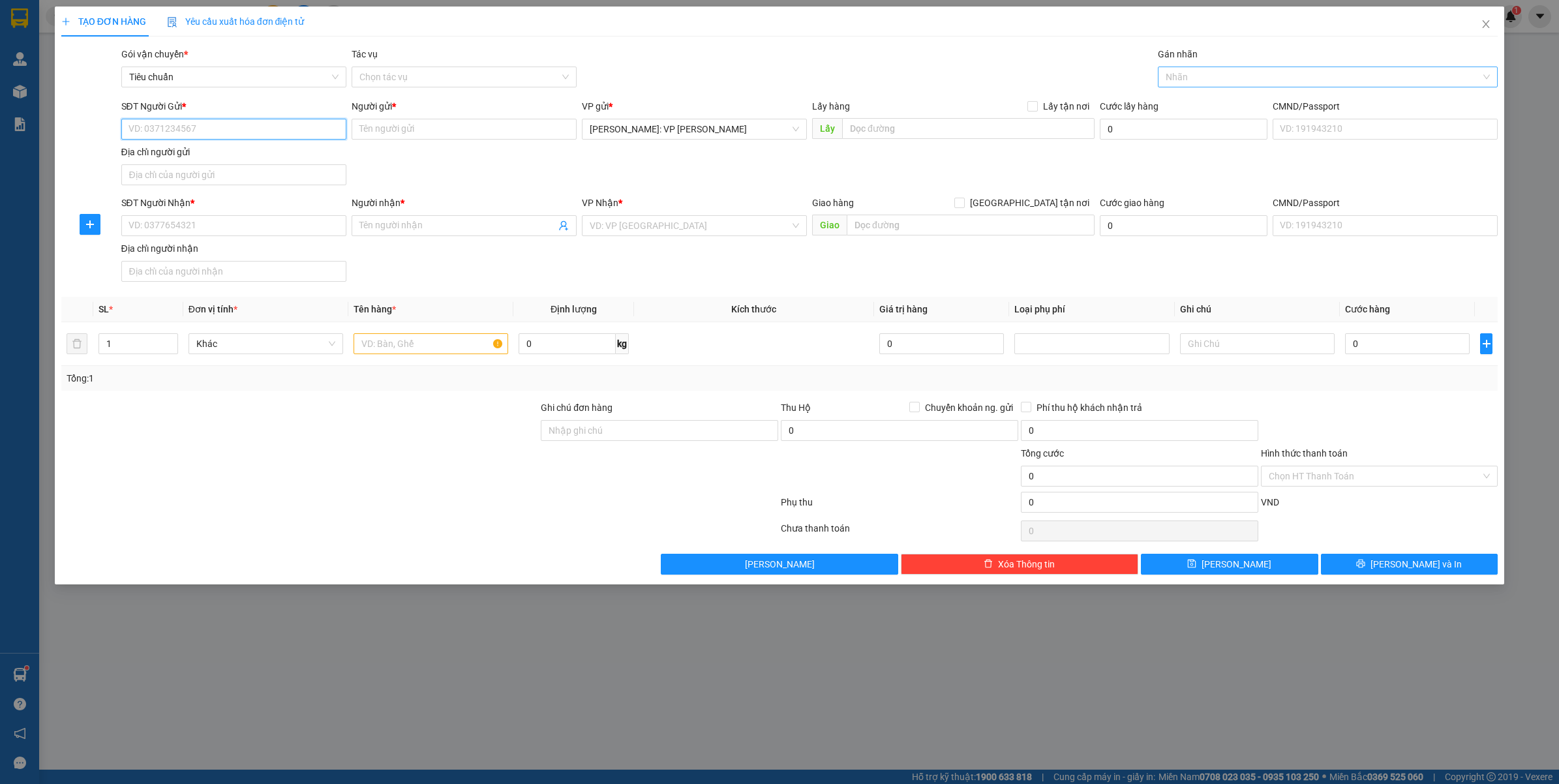
click at [1213, 83] on div at bounding box center [1322, 77] width 321 height 16
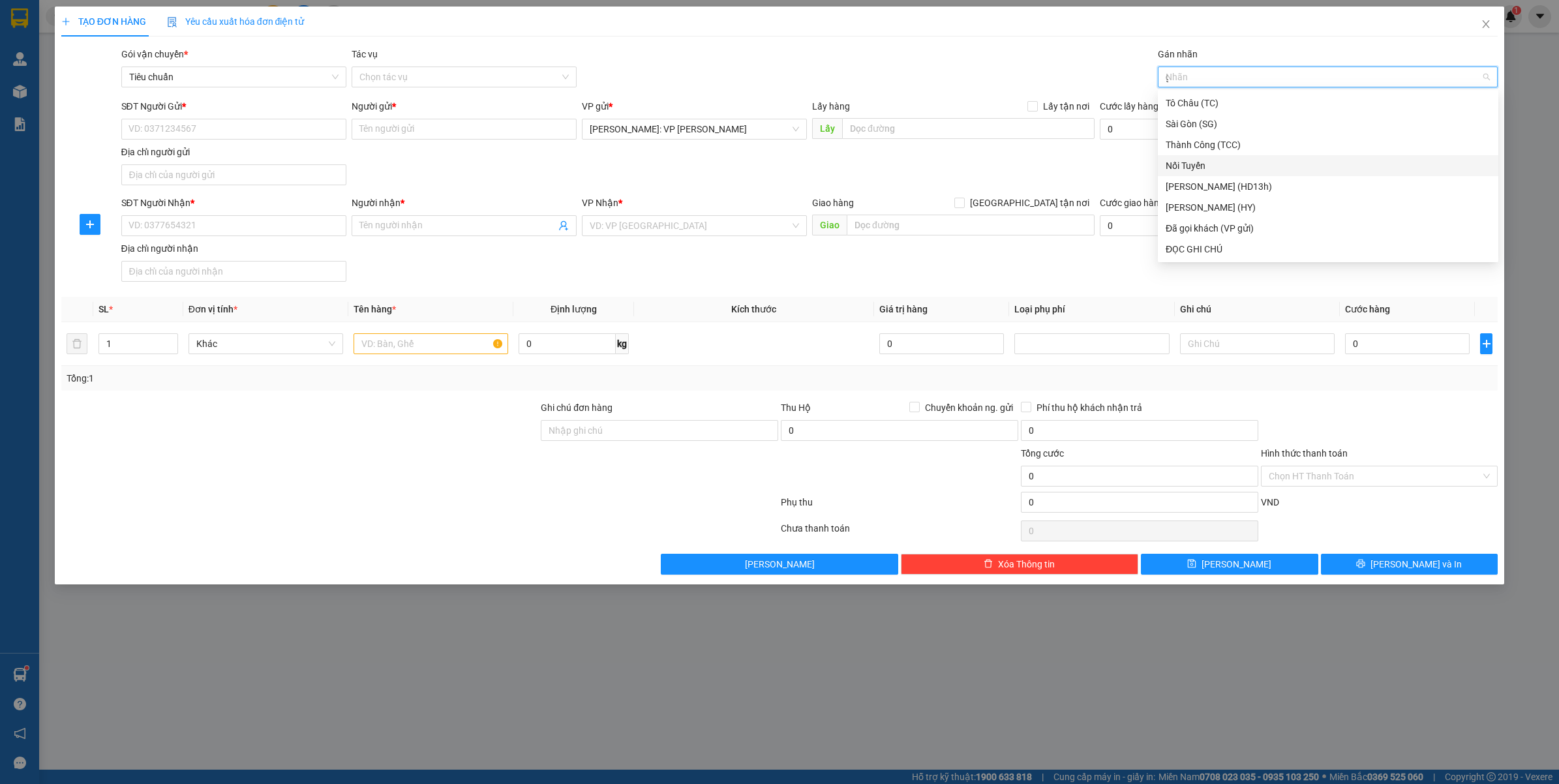
type input "gtn"
click at [965, 200] on span at bounding box center [959, 203] width 10 height 10
click at [964, 200] on input "[GEOGRAPHIC_DATA] tận nơi" at bounding box center [958, 202] width 10 height 10
checkbox input "true"
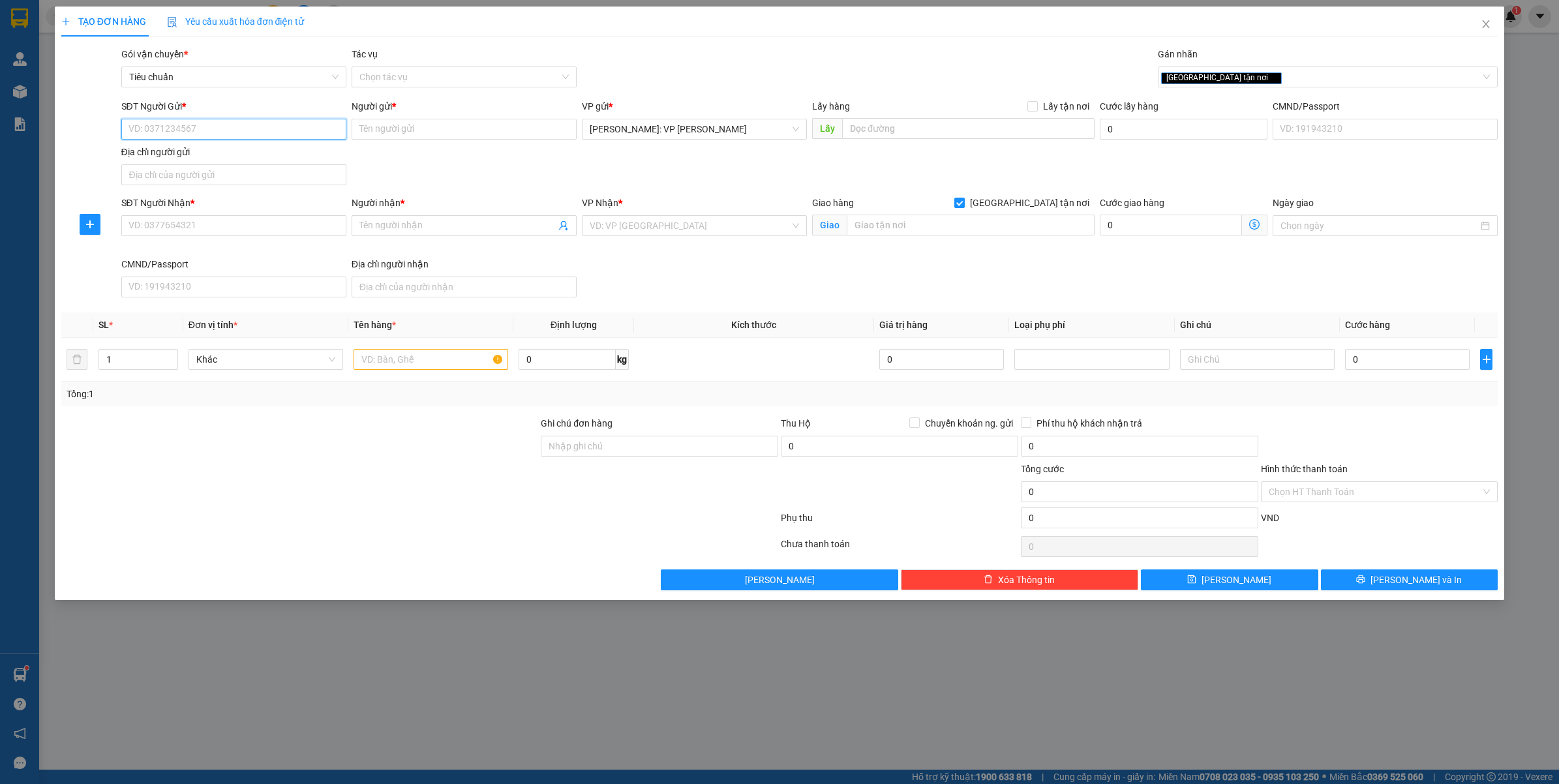
click at [237, 125] on input "SĐT Người Gửi *" at bounding box center [234, 129] width 225 height 21
type input "0909676682"
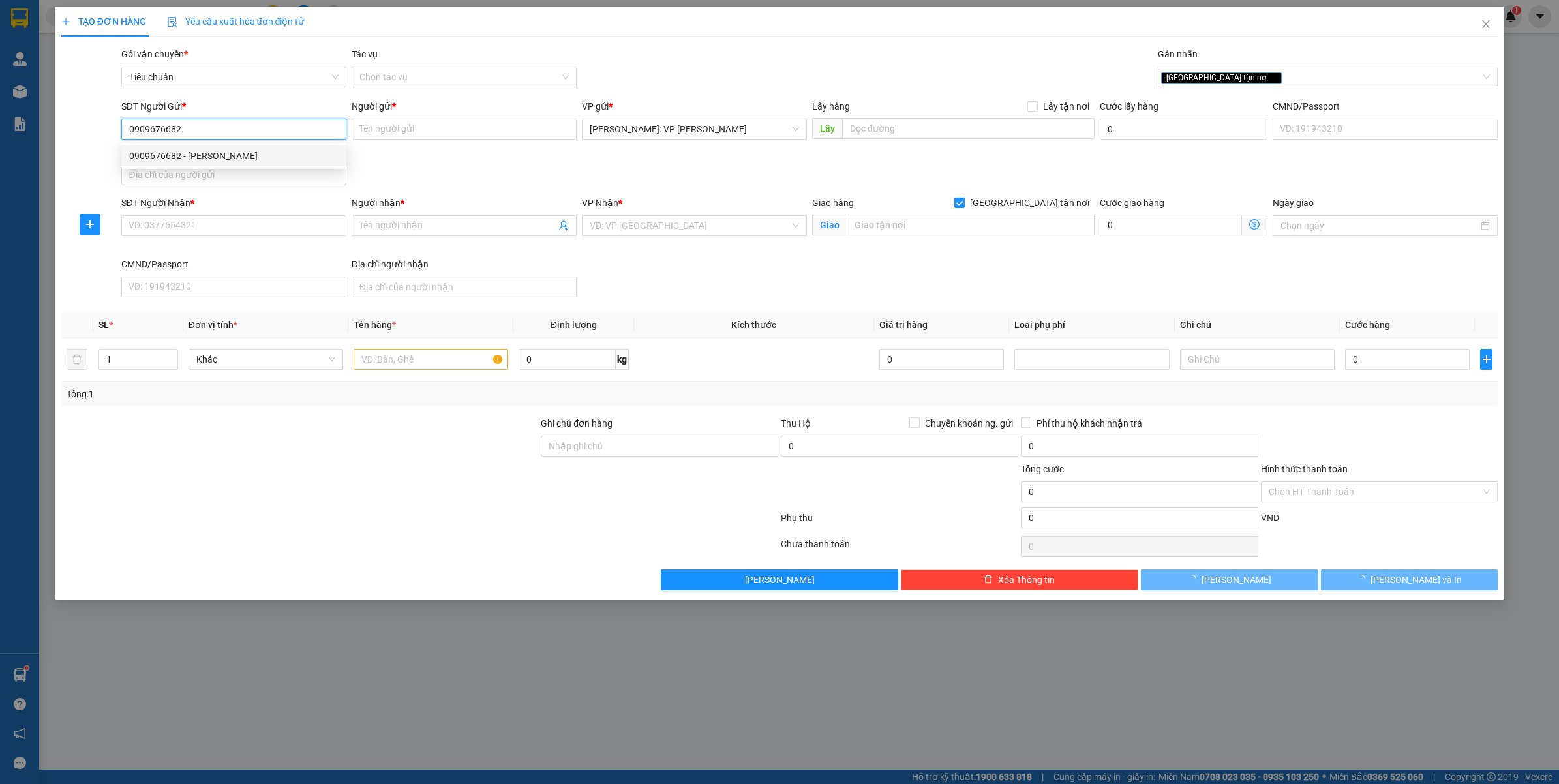
click at [289, 152] on div "0909676682 - NGUYỄN VĂN QUYẾT" at bounding box center [234, 156] width 210 height 15
type input "NGUYỄN VĂN QUYẾT"
type input "0909676682"
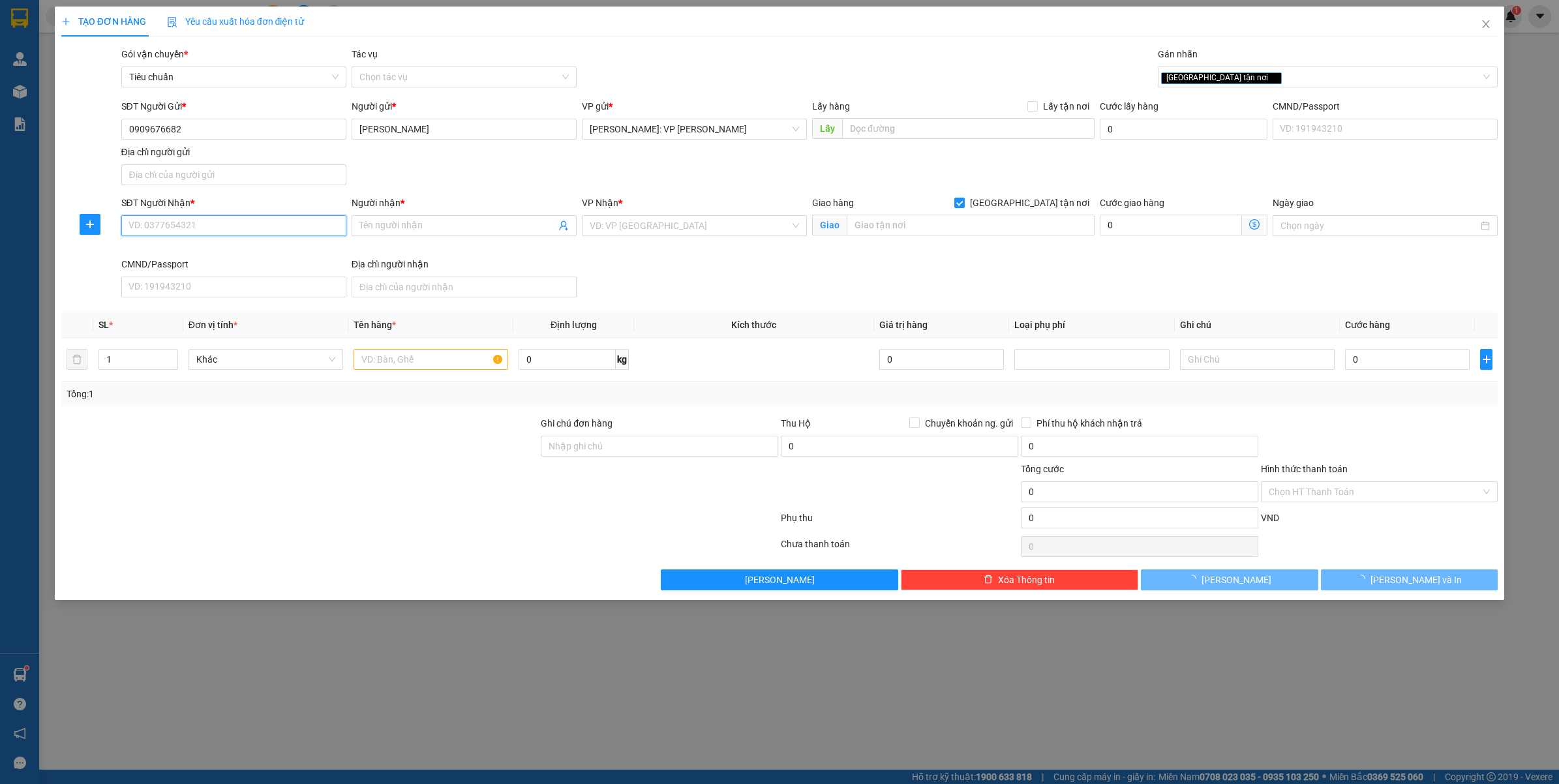
click at [220, 223] on input "SĐT Người Nhận *" at bounding box center [234, 225] width 225 height 21
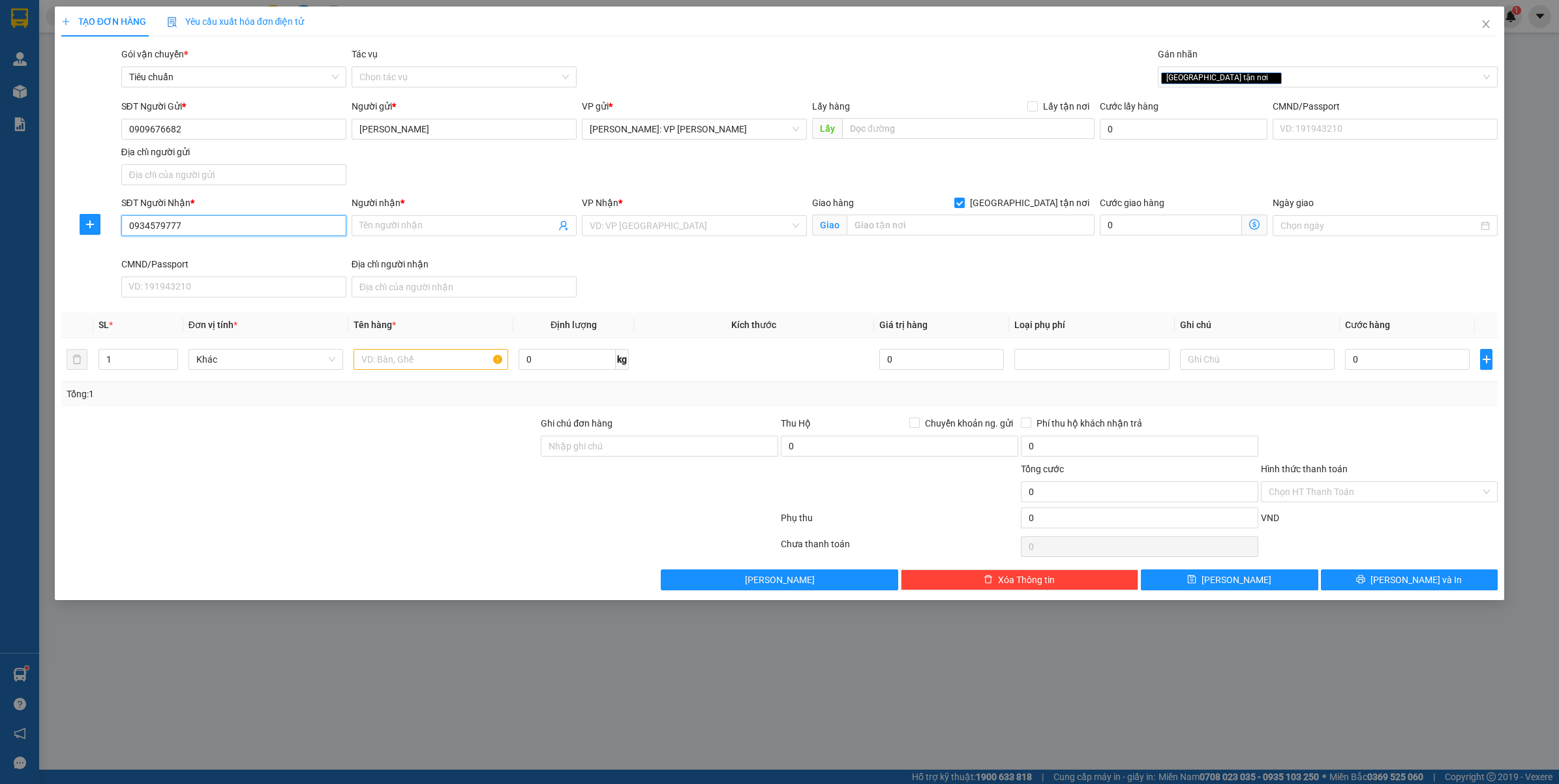
click at [220, 224] on input "0934579777" at bounding box center [234, 225] width 225 height 21
type input "0934579777"
click at [401, 227] on input "Người nhận *" at bounding box center [458, 225] width 197 height 15
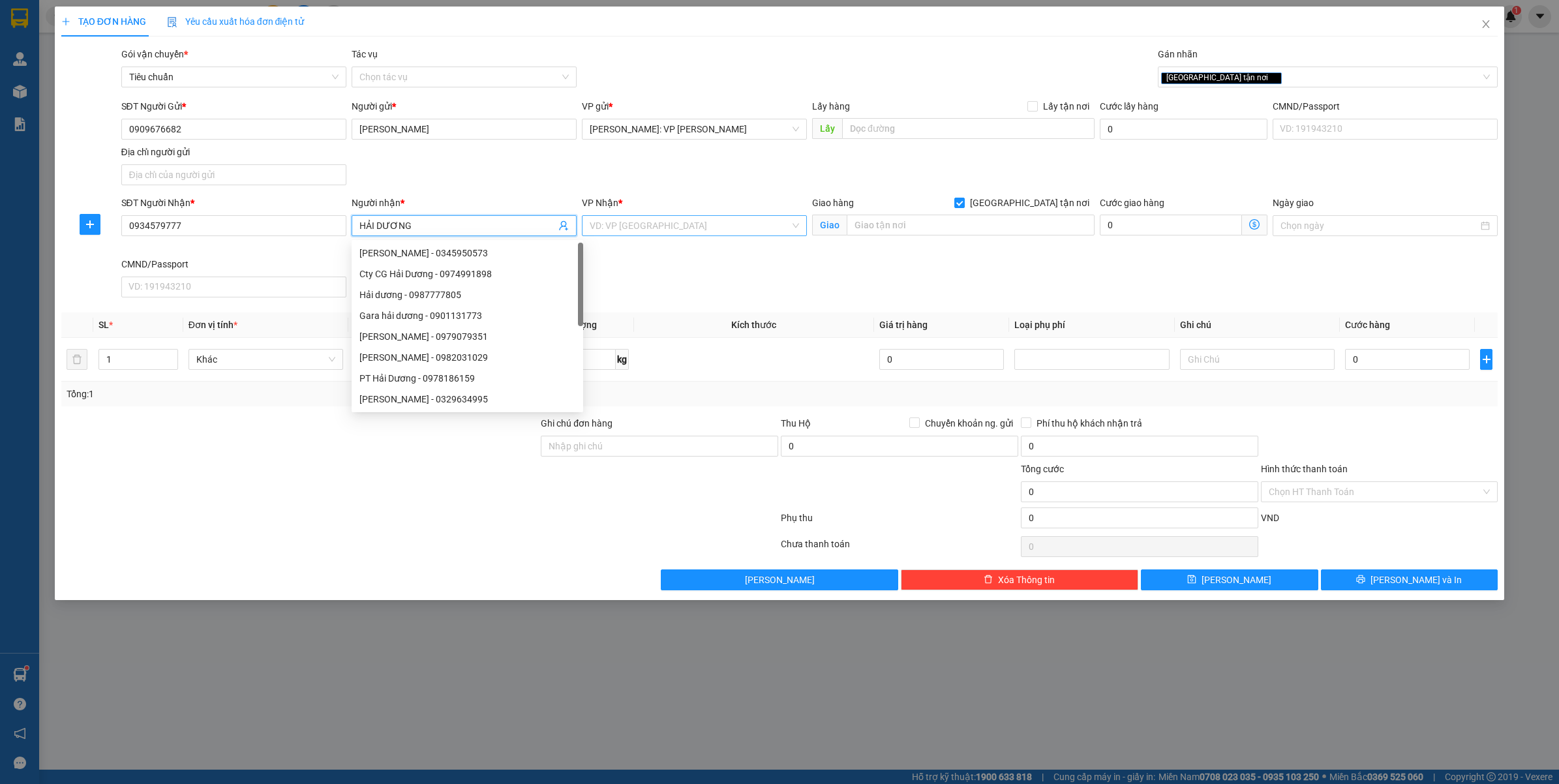
type input "HẢI DƯƠNG"
click at [660, 227] on input "search" at bounding box center [689, 225] width 200 height 20
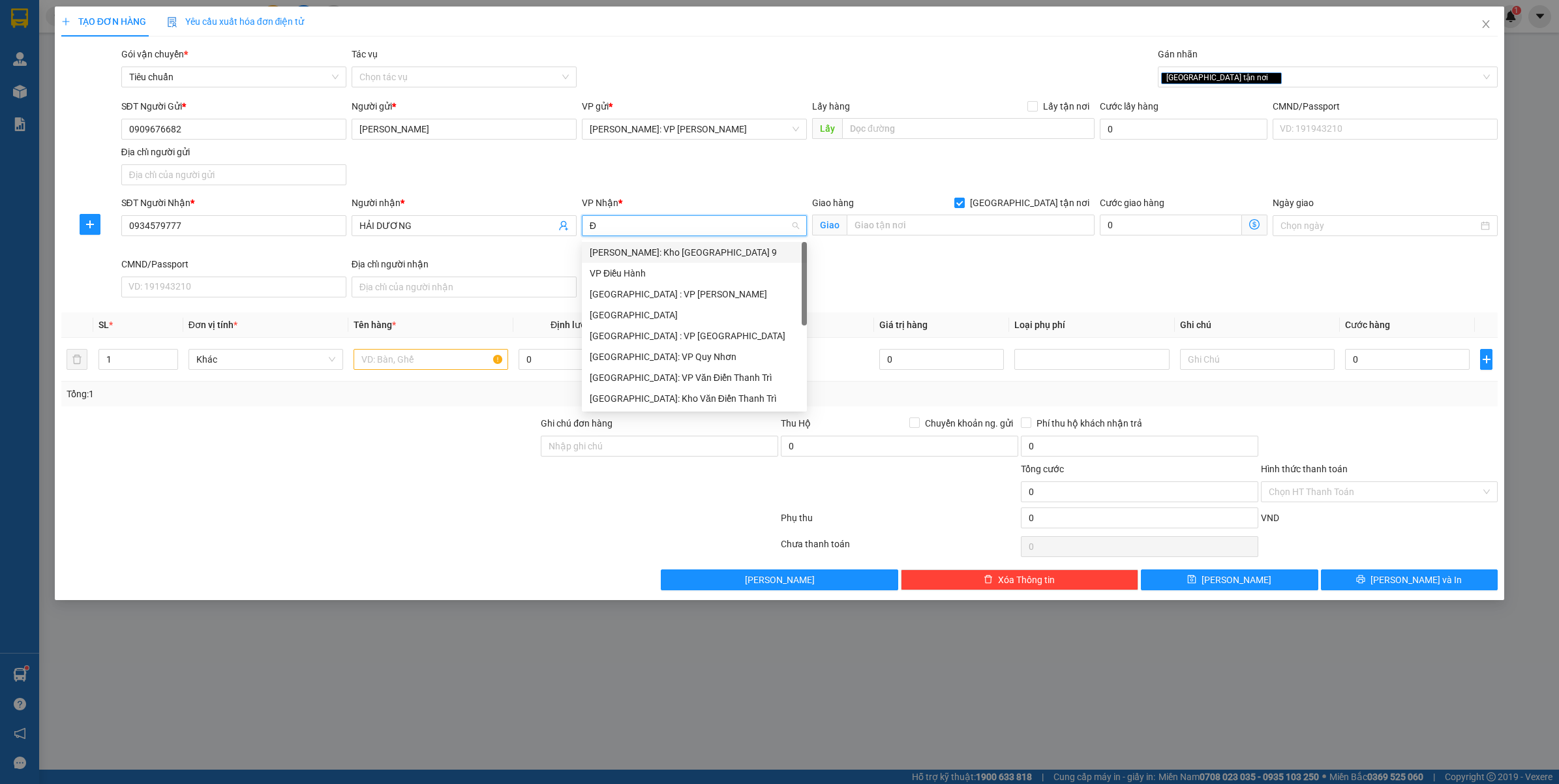
type input "ĐA"
drag, startPoint x: 663, startPoint y: 249, endPoint x: 900, endPoint y: 220, distance: 238.8
click at [664, 249] on div "[GEOGRAPHIC_DATA] : VP [PERSON_NAME]" at bounding box center [709, 252] width 240 height 15
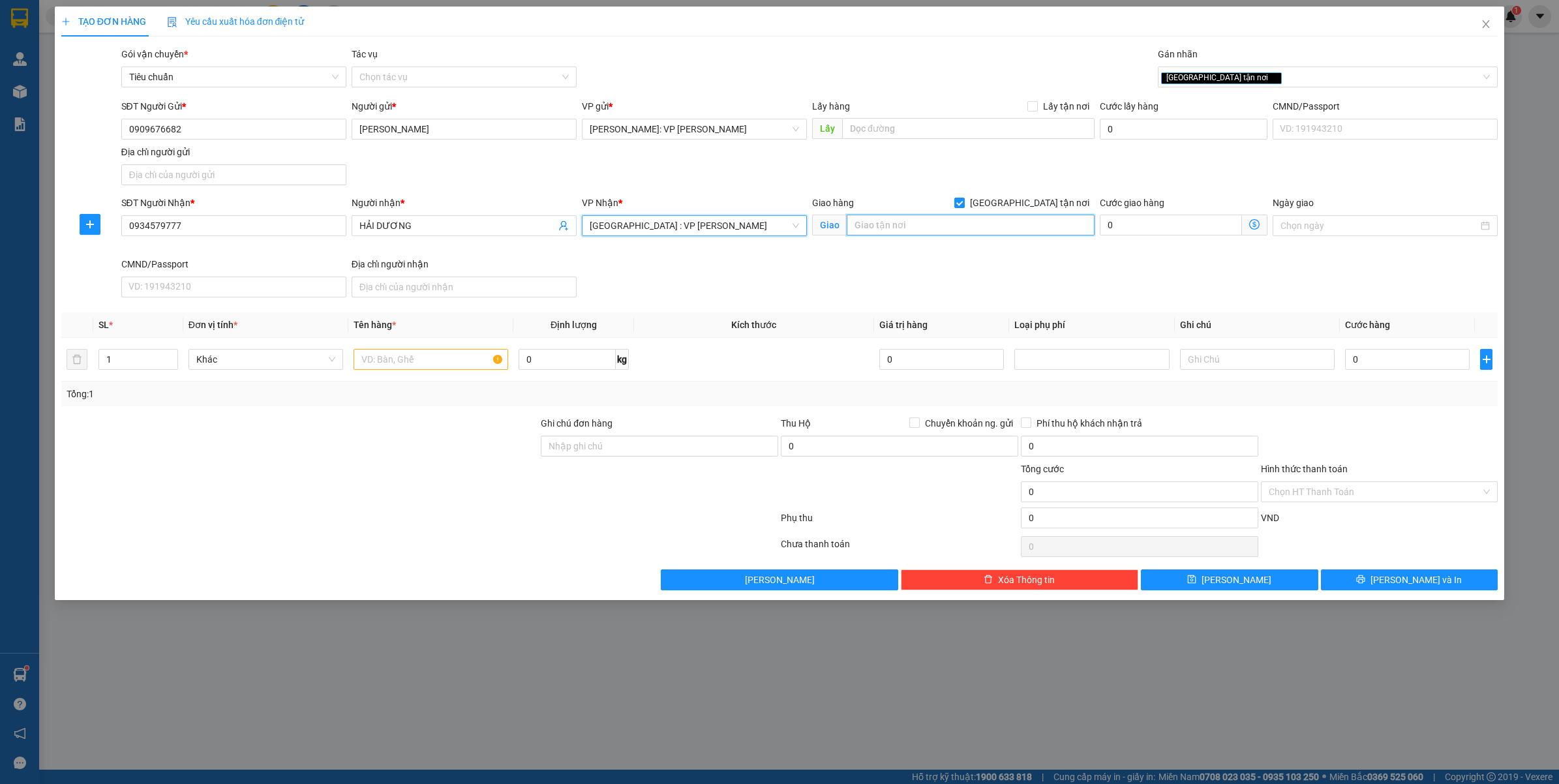
click at [900, 220] on input "text" at bounding box center [971, 225] width 248 height 21
type input "SỐ 75/TRƯƠNG QUANG ĐƯỢC - HÒA QUÝ - NGŨ HÀNH SƠN - ĐÀ NẴNG"
click at [438, 360] on input "text" at bounding box center [431, 360] width 154 height 21
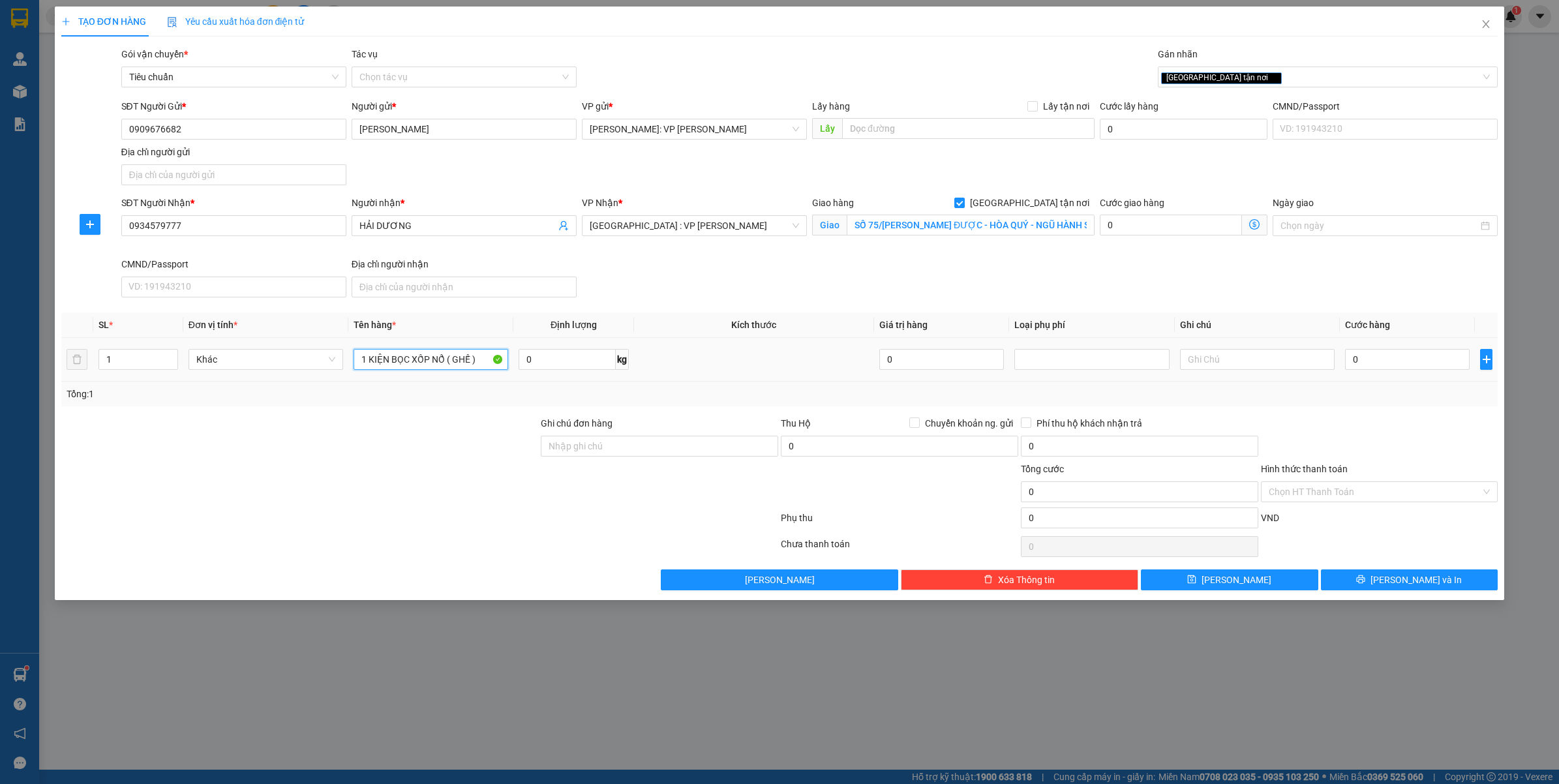
type input "1 KIỆN BỌC XỐP NỔ ( GHẾ )"
click at [1380, 347] on div "0" at bounding box center [1407, 360] width 125 height 26
click at [1384, 359] on input "0" at bounding box center [1407, 360] width 125 height 21
type input "12"
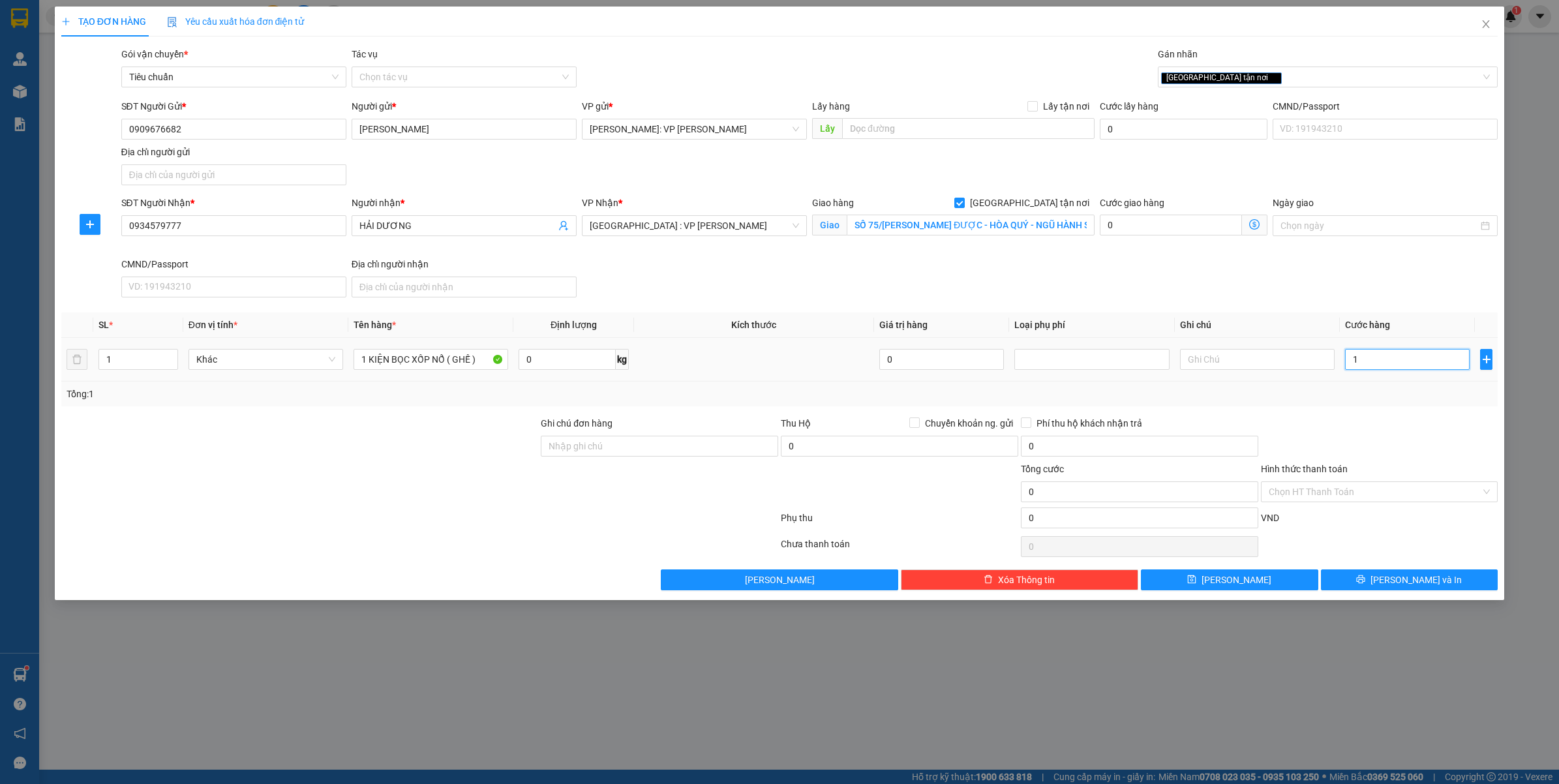
type input "12"
type input "120"
click at [1383, 408] on div "Transit Pickup Surcharge Ids Transit Deliver Surcharge Ids Transit Deliver Surc…" at bounding box center [780, 318] width 1437 height 543
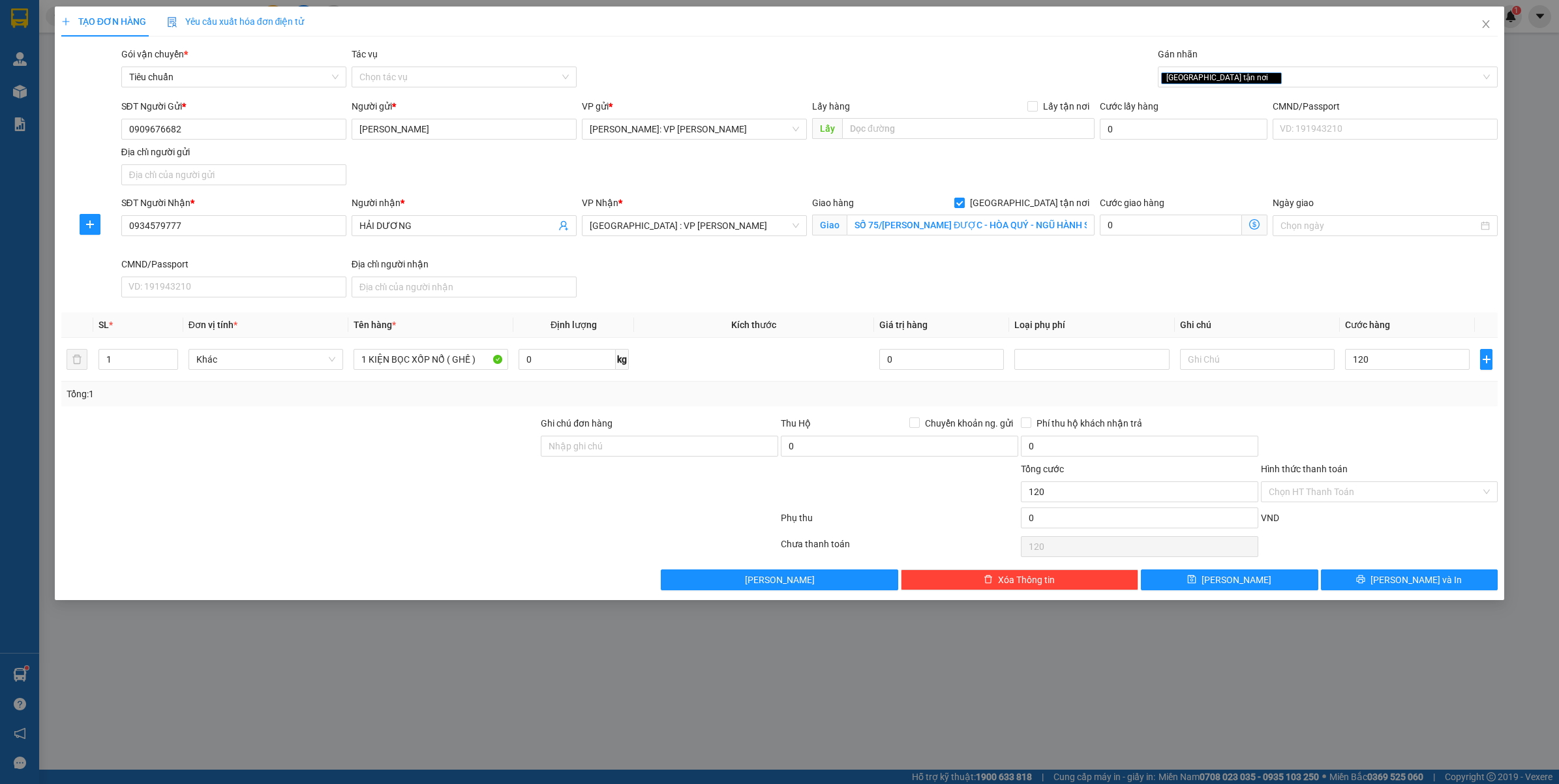
type input "120.000"
click at [1426, 579] on span "[PERSON_NAME] và In" at bounding box center [1415, 580] width 91 height 15
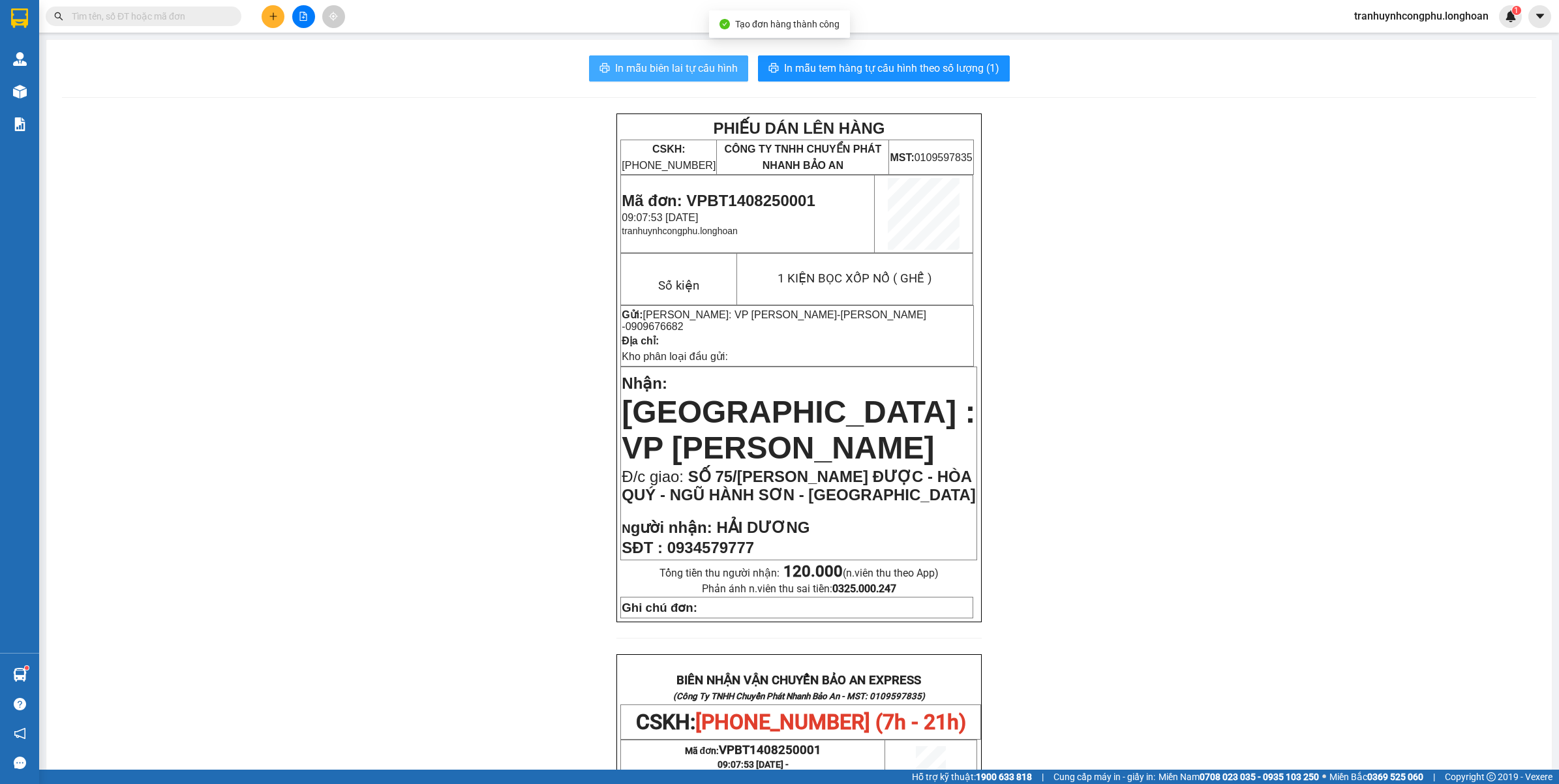
click at [623, 68] on span "In mẫu biên lai tự cấu hình" at bounding box center [676, 68] width 122 height 16
click at [832, 70] on span "In mẫu tem hàng tự cấu hình theo số lượng (1)" at bounding box center [892, 68] width 215 height 16
click at [737, 197] on span "Mã đơn: VPBT1408250001" at bounding box center [718, 200] width 193 height 17
copy span "VPBT1408250001"
